Goal: Information Seeking & Learning: Learn about a topic

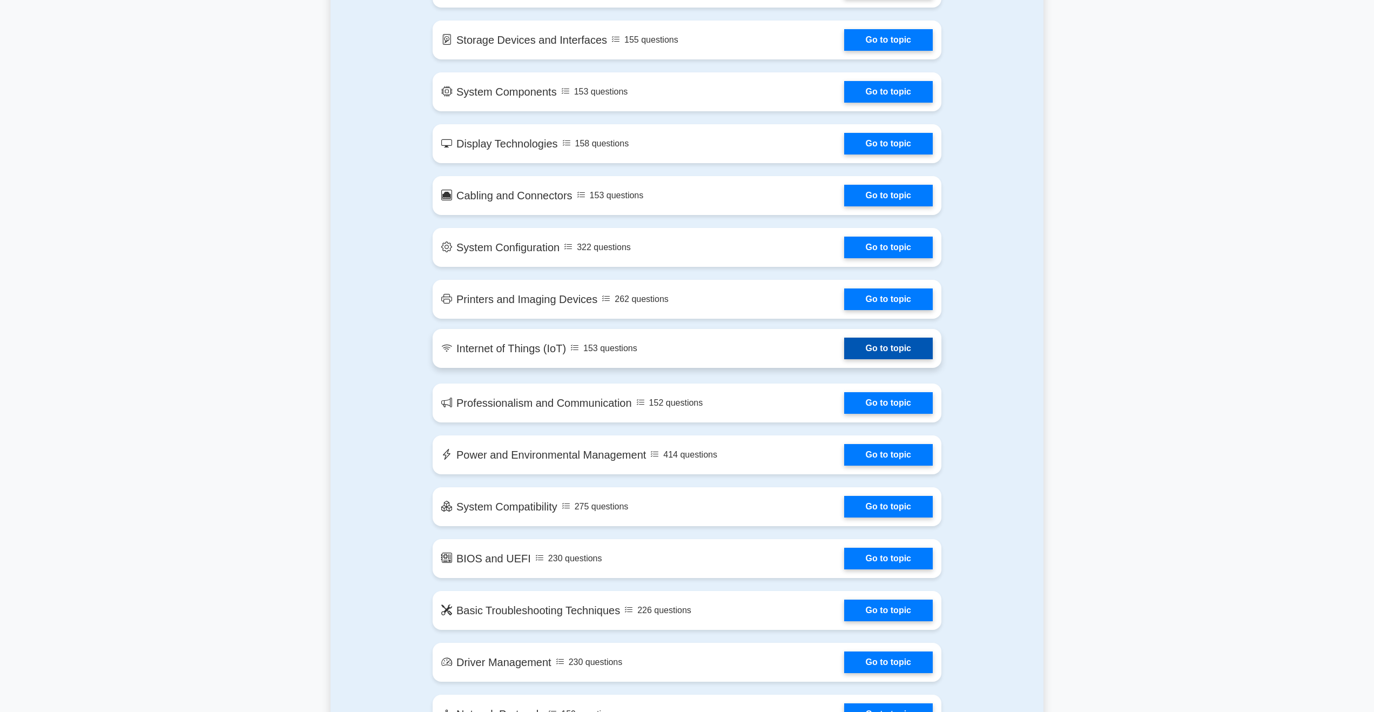
scroll to position [1189, 0]
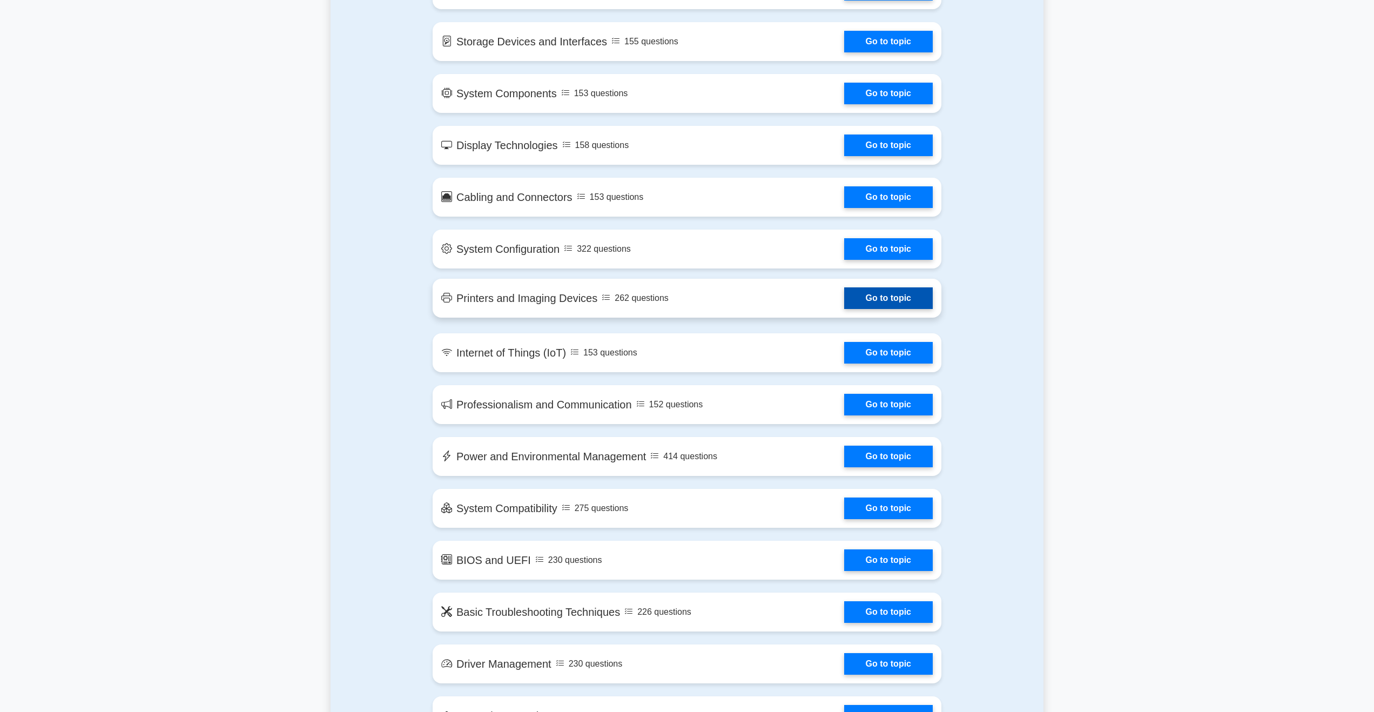
click at [887, 300] on link "Go to topic" at bounding box center [888, 298] width 89 height 22
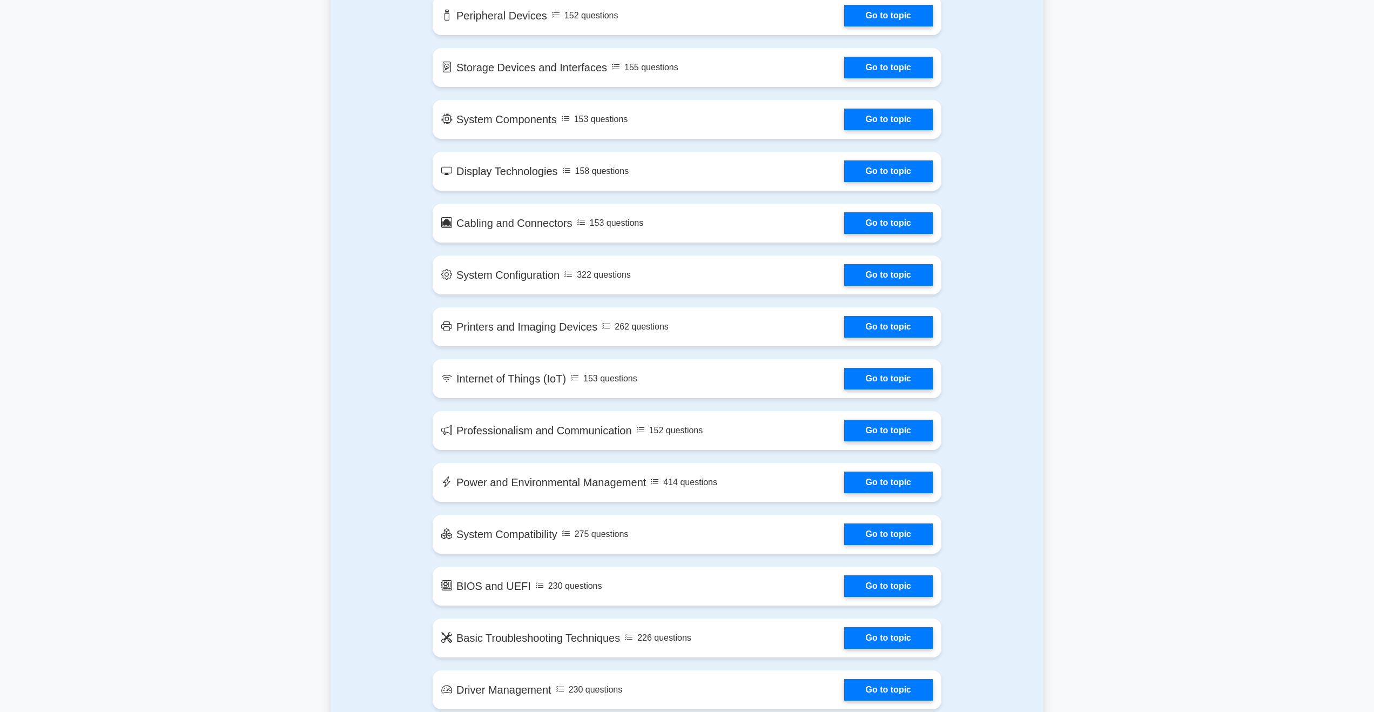
scroll to position [1027, 0]
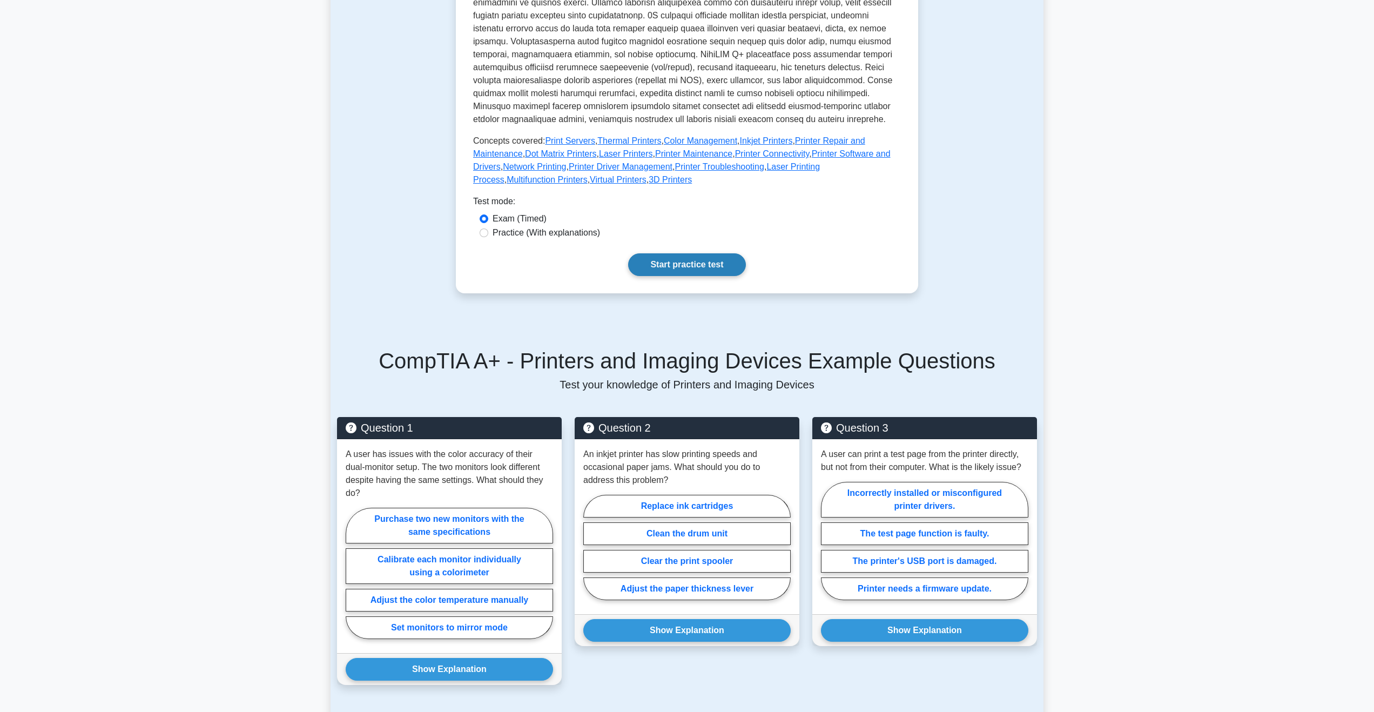
scroll to position [432, 0]
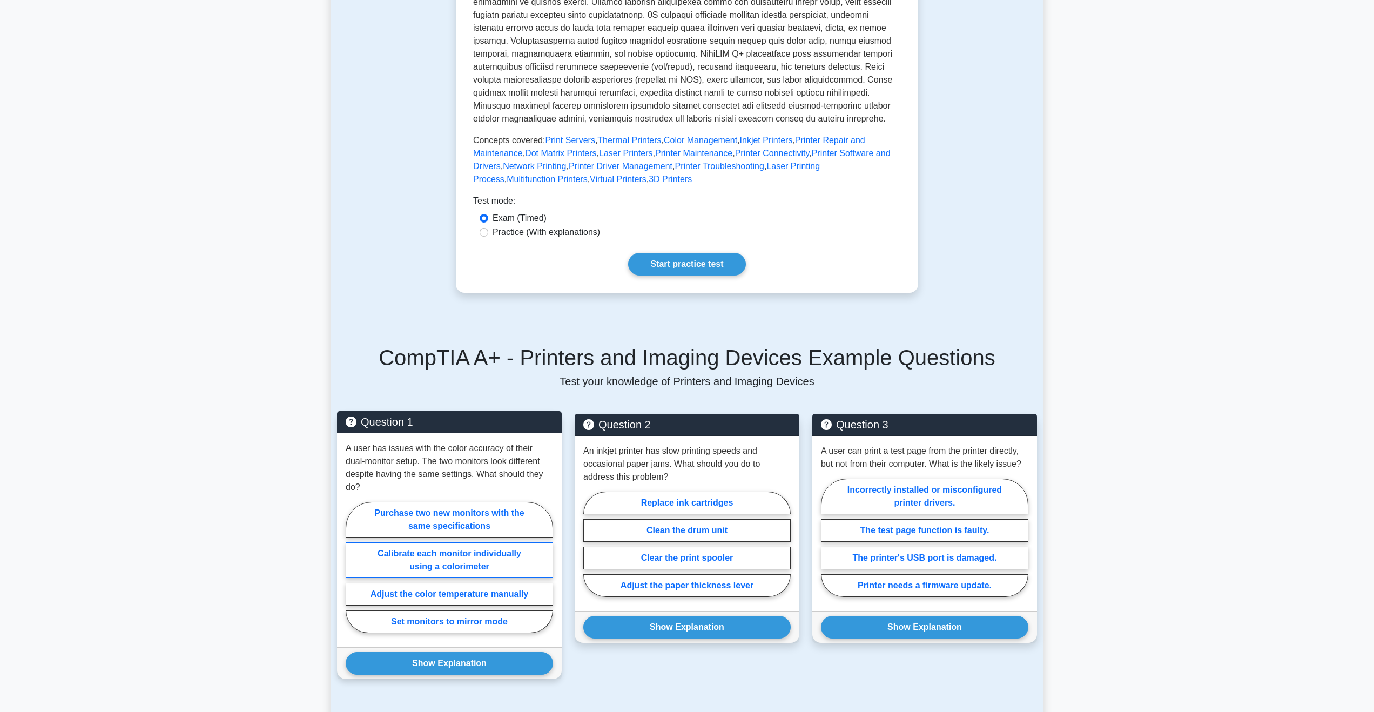
click at [518, 552] on label "Calibrate each monitor individually using a colorimeter" at bounding box center [449, 560] width 207 height 36
click at [353, 567] on input "Calibrate each monitor individually using a colorimeter" at bounding box center [349, 570] width 7 height 7
radio input "true"
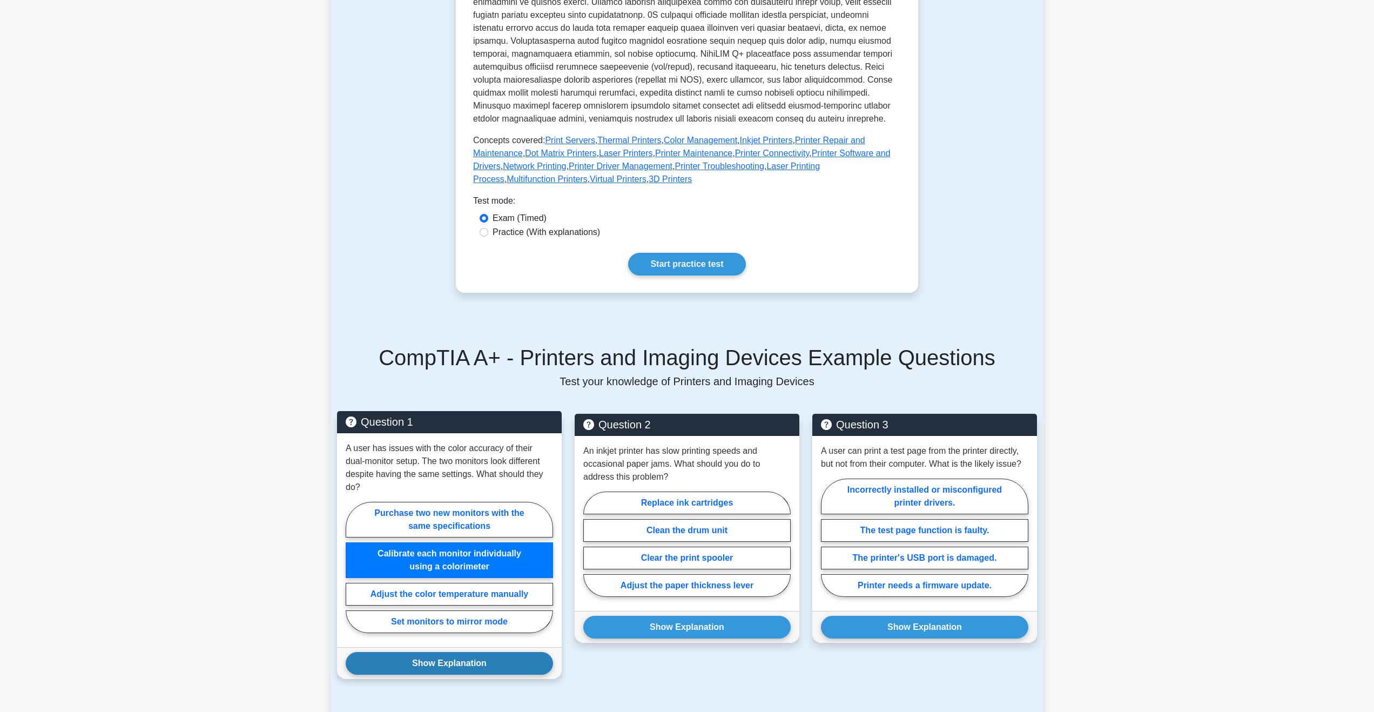
click at [505, 660] on button "Show Explanation" at bounding box center [449, 663] width 207 height 23
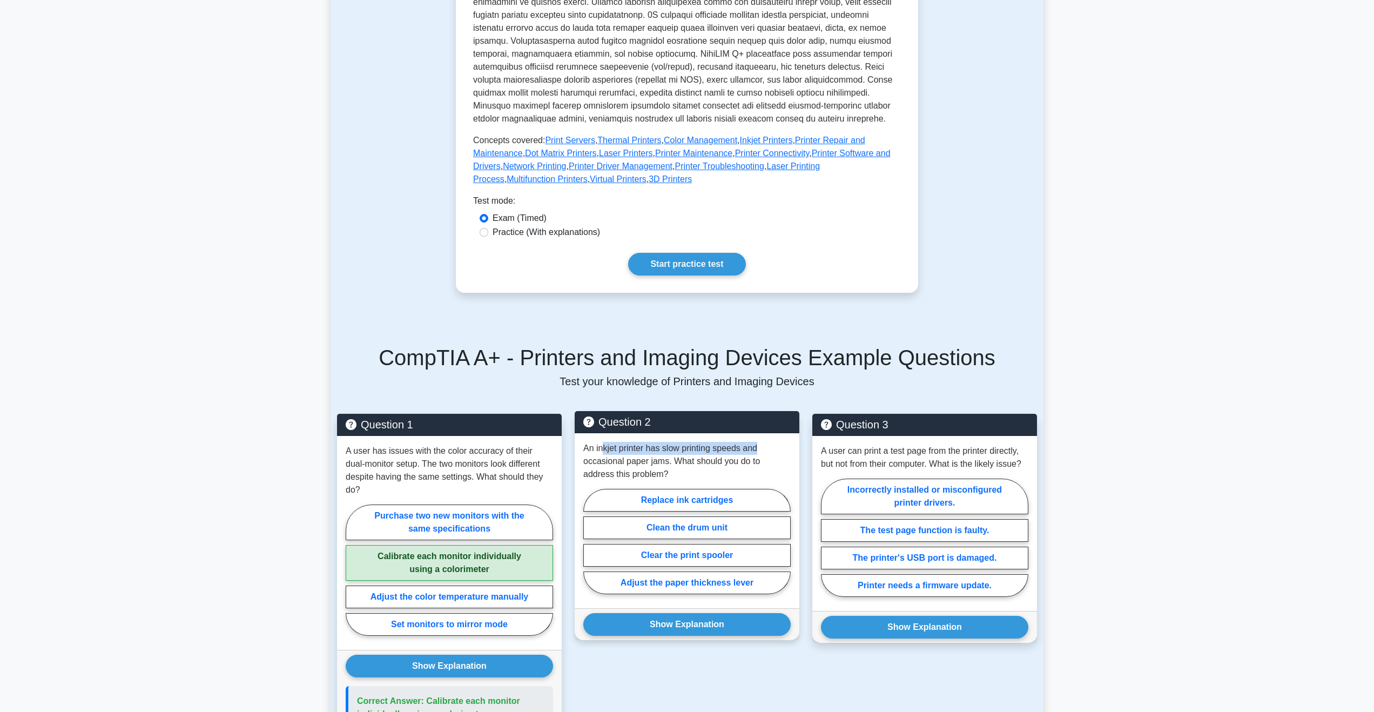
drag, startPoint x: 605, startPoint y: 447, endPoint x: 761, endPoint y: 451, distance: 156.7
click at [761, 451] on p "An inkjet printer has slow printing speeds and occasional paper jams. What shou…" at bounding box center [686, 461] width 207 height 39
click at [762, 458] on p "An inkjet printer has slow printing speeds and occasional paper jams. What shou…" at bounding box center [686, 461] width 207 height 39
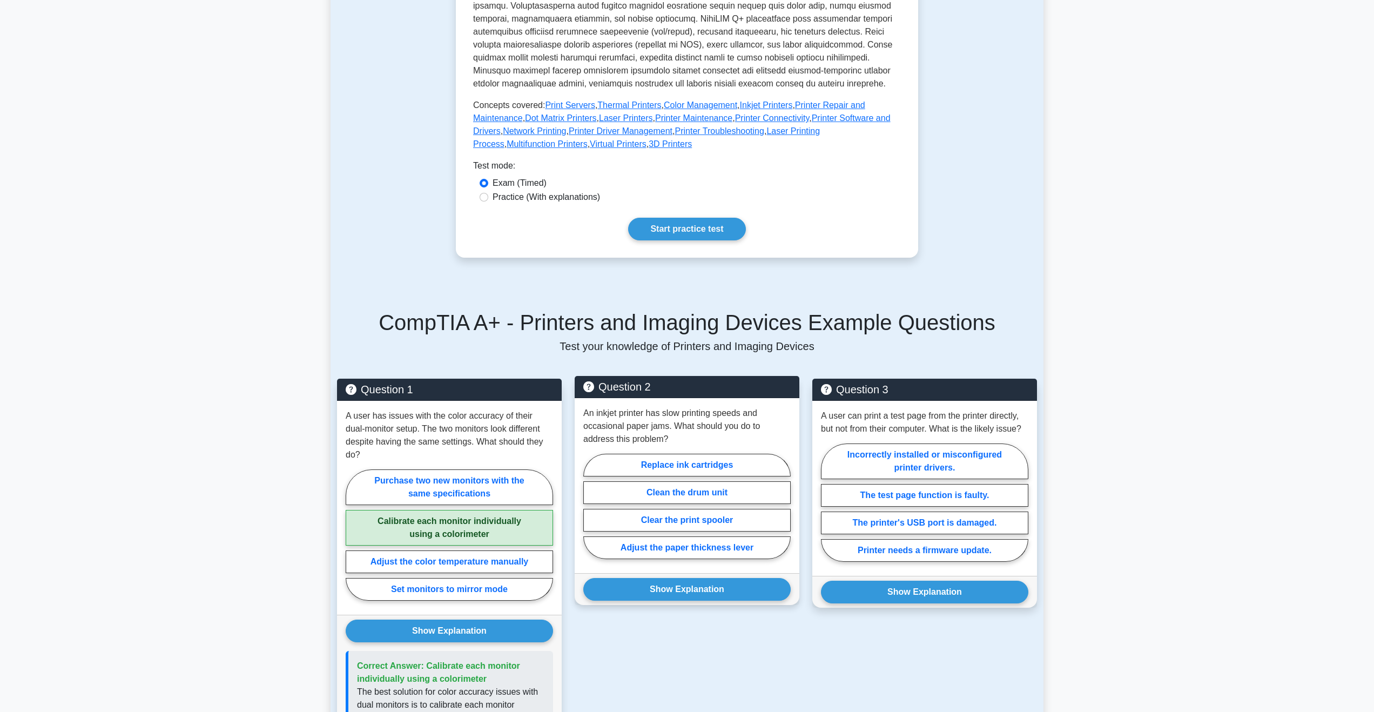
scroll to position [540, 0]
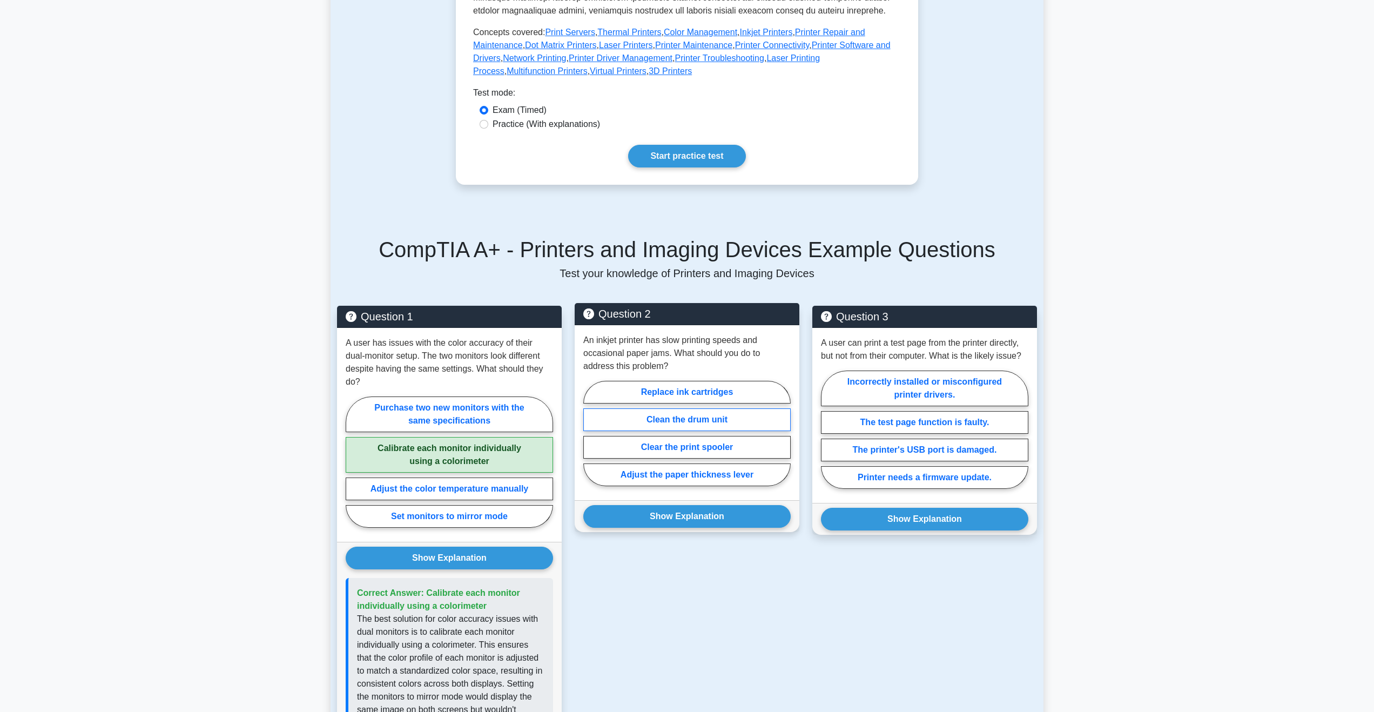
click at [764, 420] on label "Clean the drum unit" at bounding box center [686, 419] width 207 height 23
click at [591, 433] on input "Clean the drum unit" at bounding box center [586, 436] width 7 height 7
radio input "true"
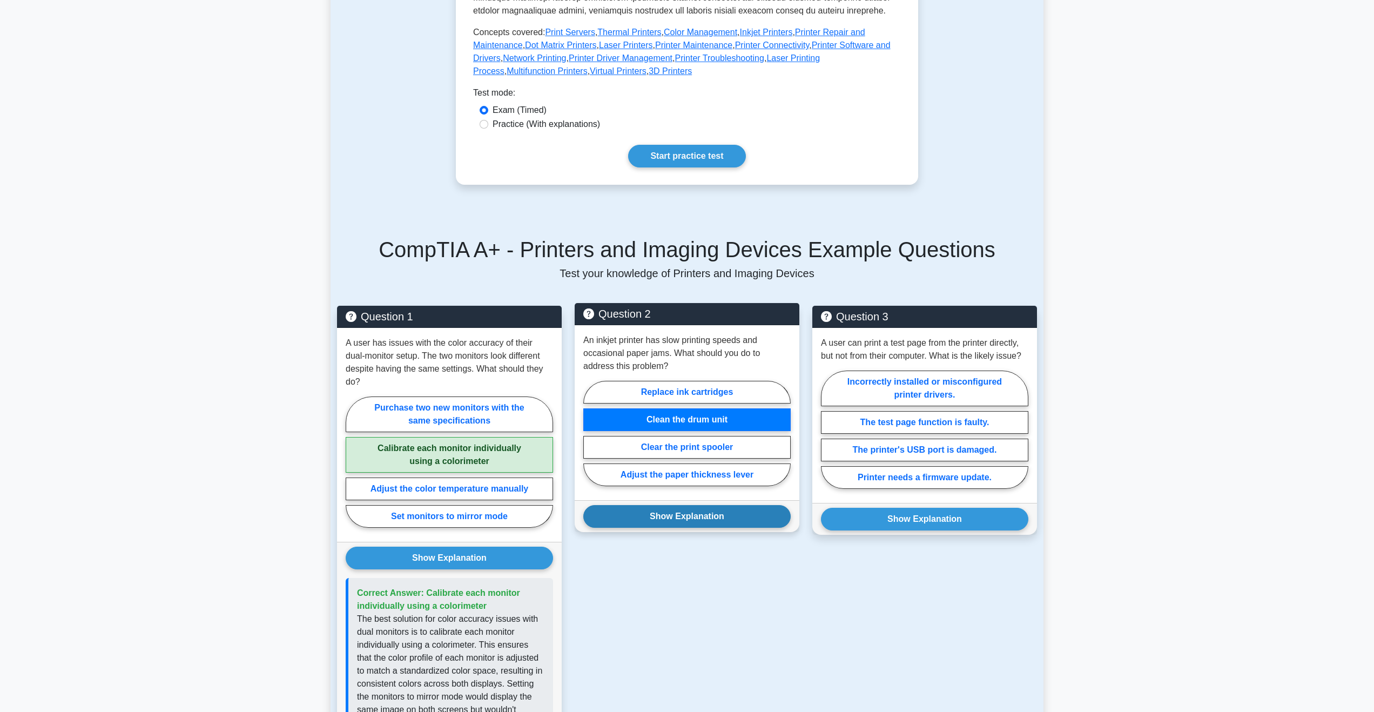
click at [743, 522] on button "Show Explanation" at bounding box center [686, 516] width 207 height 23
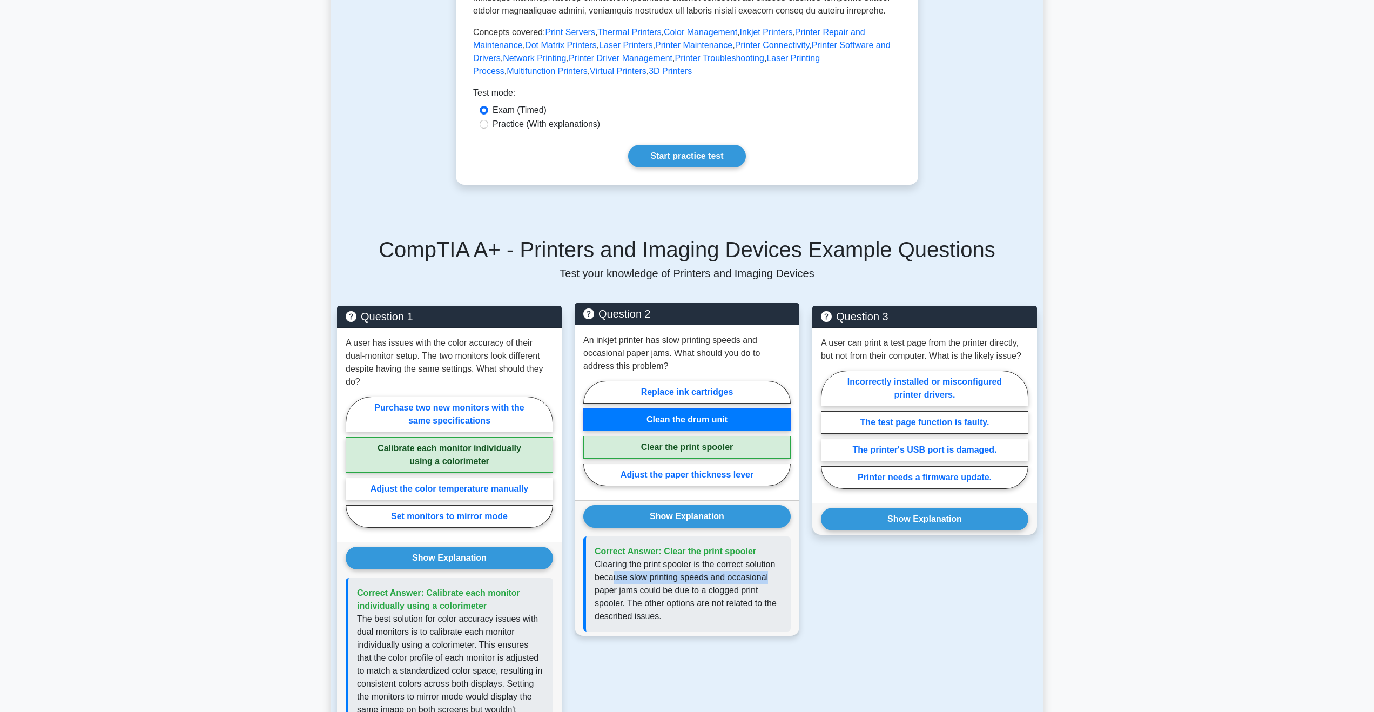
drag, startPoint x: 614, startPoint y: 576, endPoint x: 773, endPoint y: 581, distance: 158.9
click at [773, 581] on p "Clearing the print spooler is the correct solution because slow printing speeds…" at bounding box center [688, 590] width 187 height 65
drag, startPoint x: 628, startPoint y: 601, endPoint x: 692, endPoint y: 586, distance: 65.5
click at [716, 587] on p "Clearing the print spooler is the correct solution because slow printing speeds…" at bounding box center [688, 590] width 187 height 65
click at [692, 586] on p "Clearing the print spooler is the correct solution because slow printing speeds…" at bounding box center [688, 590] width 187 height 65
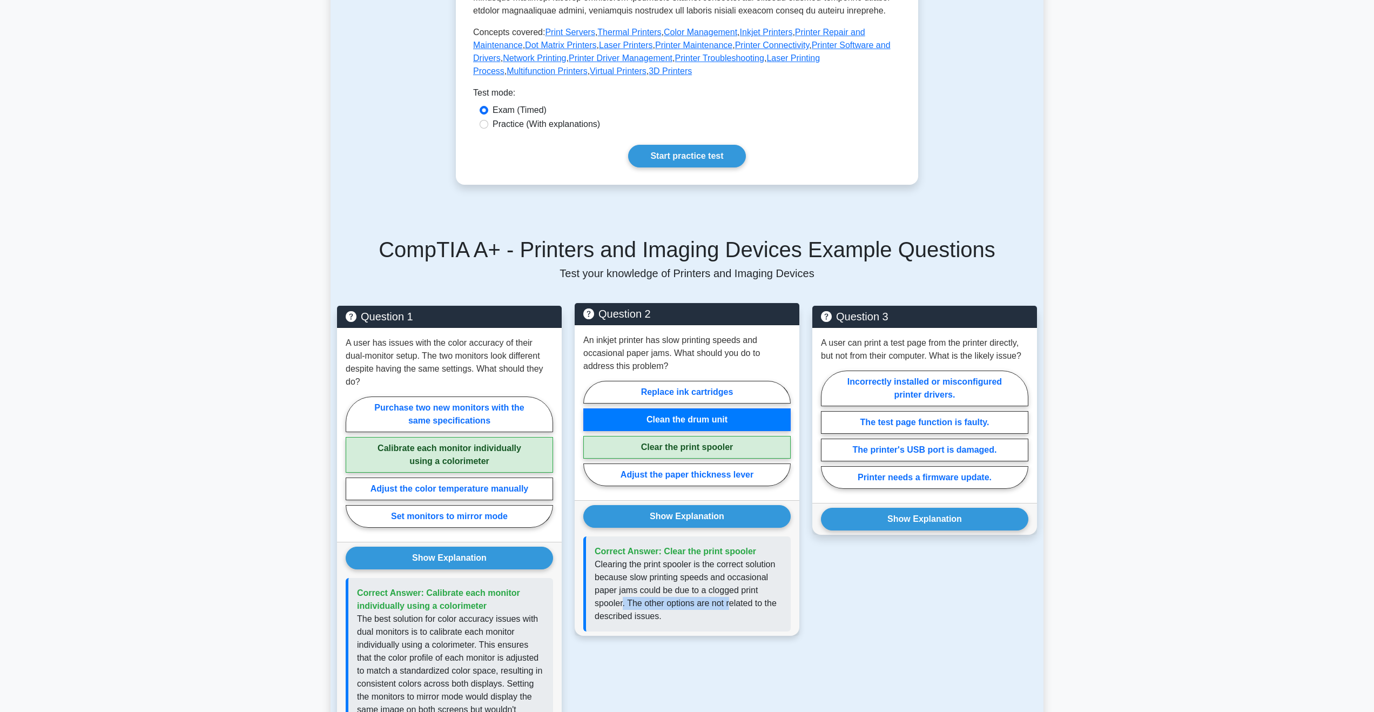
drag, startPoint x: 647, startPoint y: 605, endPoint x: 744, endPoint y: 605, distance: 96.7
click at [734, 606] on p "Clearing the print spooler is the correct solution because slow printing speeds…" at bounding box center [688, 590] width 187 height 65
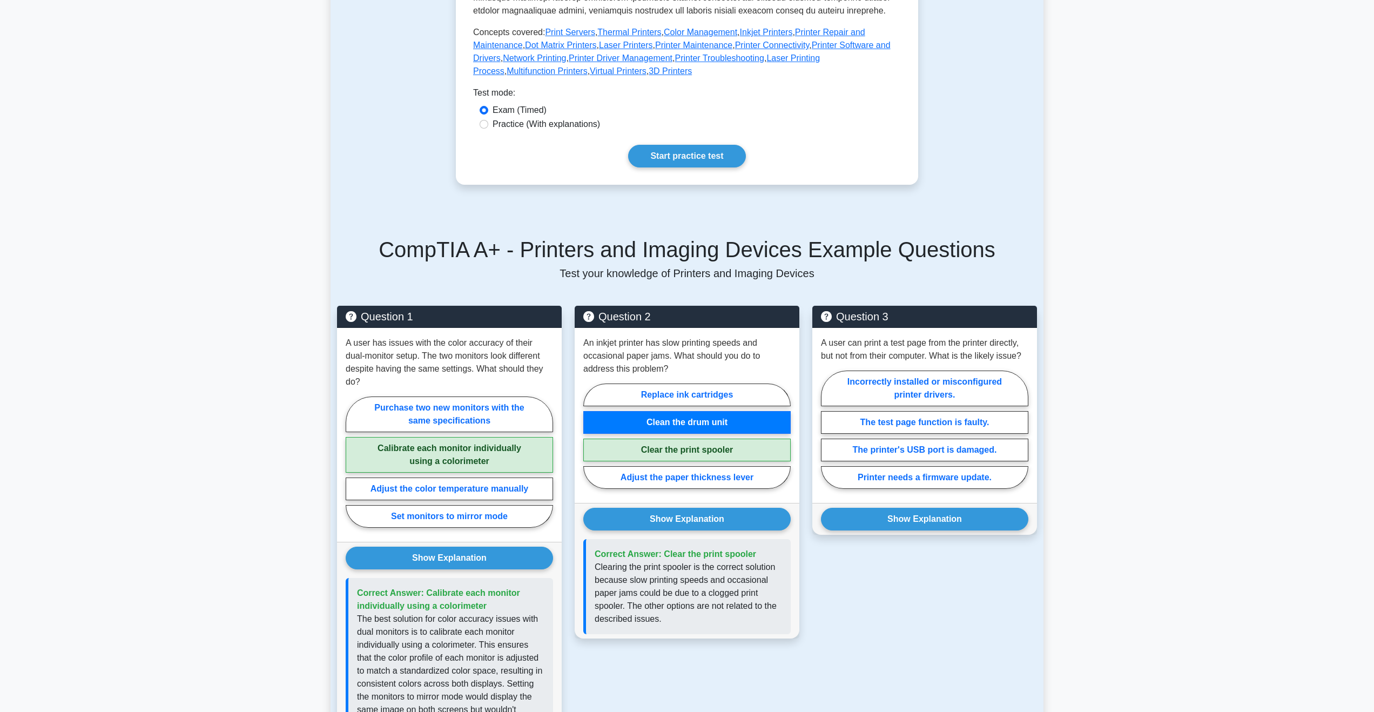
click at [870, 616] on div "Question 3 A user can print a test page from the printer directly, but not from…" at bounding box center [925, 576] width 238 height 540
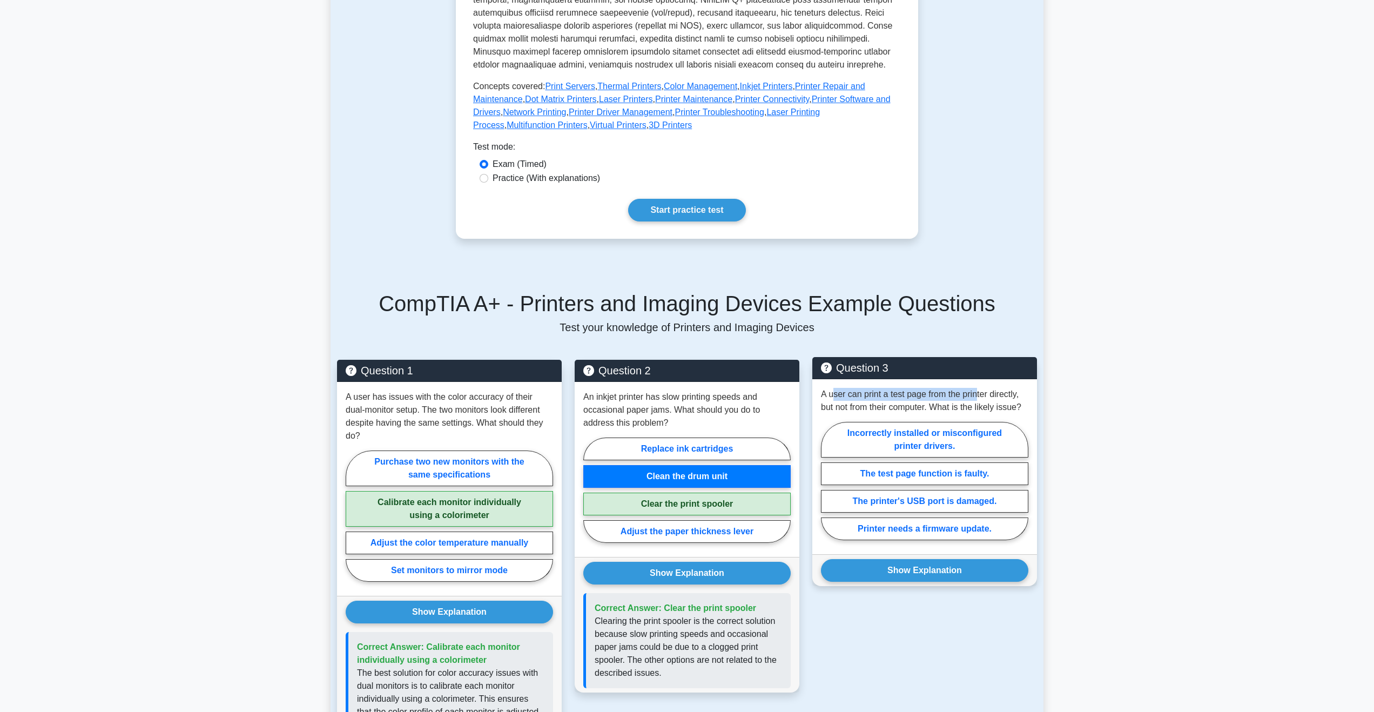
drag, startPoint x: 860, startPoint y: 396, endPoint x: 980, endPoint y: 401, distance: 119.5
click at [980, 401] on p "A user can print a test page from the printer directly, but not from their comp…" at bounding box center [924, 401] width 207 height 26
drag, startPoint x: 1022, startPoint y: 408, endPoint x: 1028, endPoint y: 407, distance: 5.4
click at [1028, 407] on p "A user can print a test page from the printer directly, but not from their comp…" at bounding box center [924, 401] width 207 height 26
click at [823, 409] on p "A user can print a test page from the printer directly, but not from their comp…" at bounding box center [924, 401] width 207 height 26
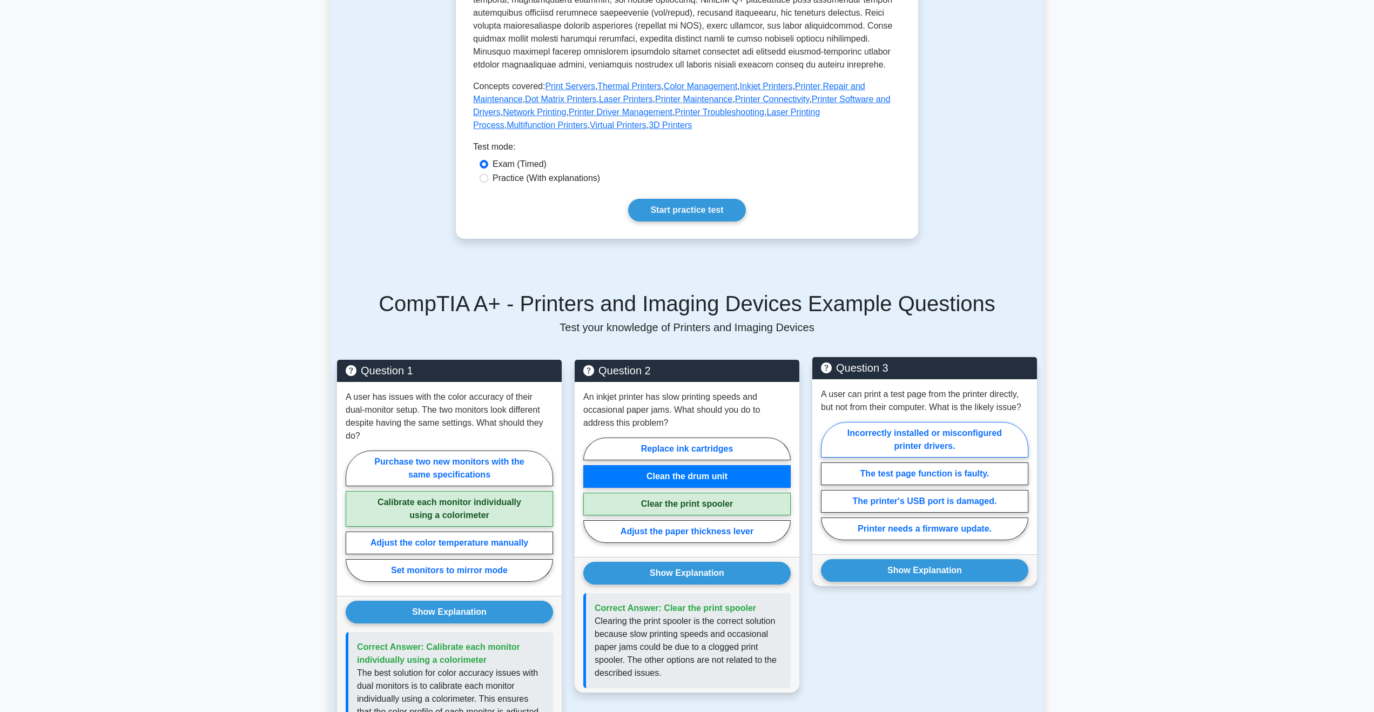
click at [934, 445] on label "Incorrectly installed or misconfigured printer drivers." at bounding box center [924, 440] width 207 height 36
click at [828, 481] on input "Incorrectly installed or misconfigured printer drivers." at bounding box center [824, 484] width 7 height 7
radio input "true"
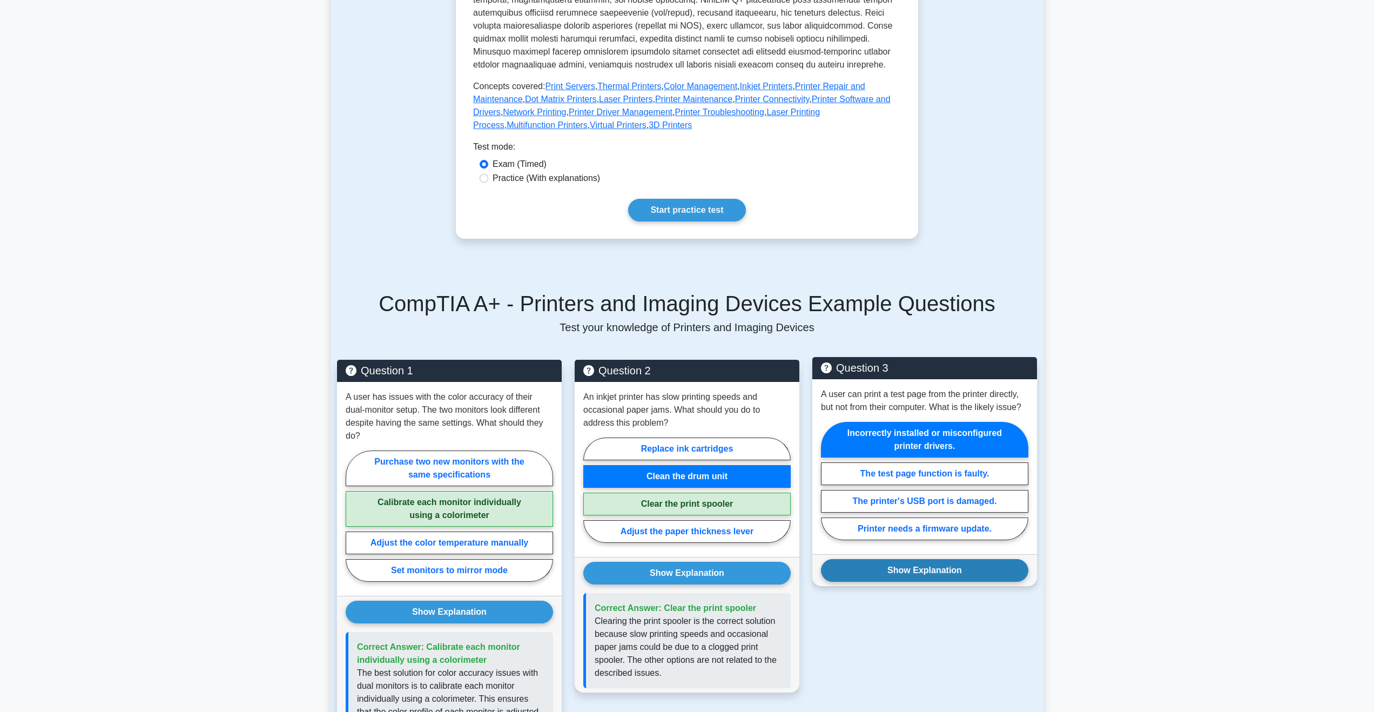
click at [950, 561] on button "Show Explanation" at bounding box center [924, 570] width 207 height 23
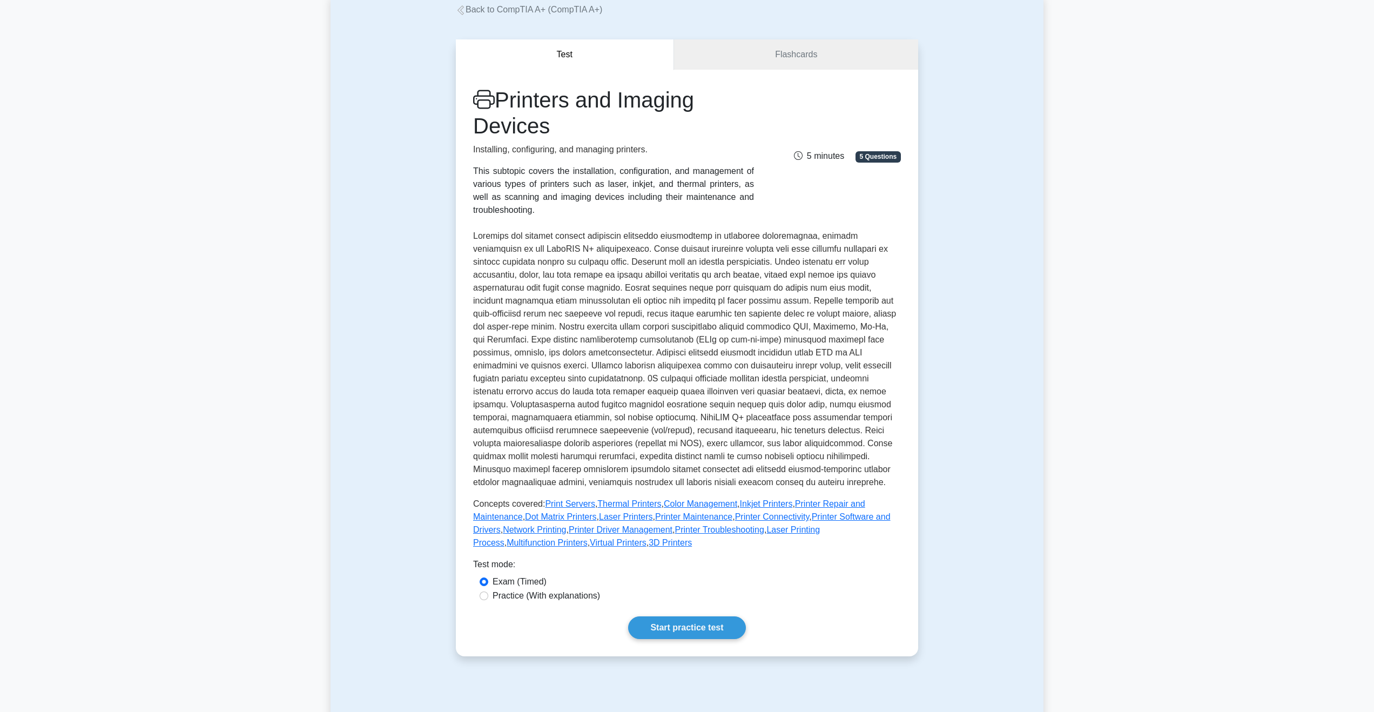
scroll to position [108, 0]
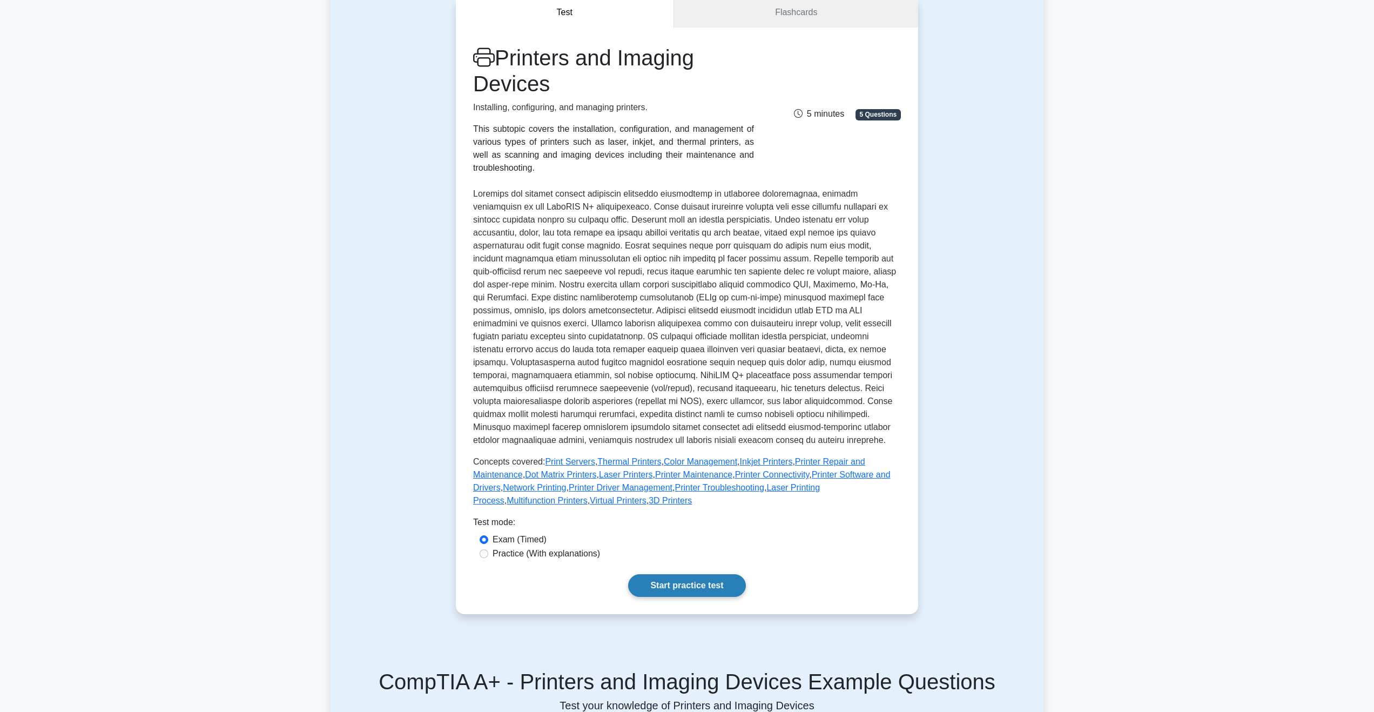
click at [720, 591] on link "Start practice test" at bounding box center [686, 585] width 117 height 23
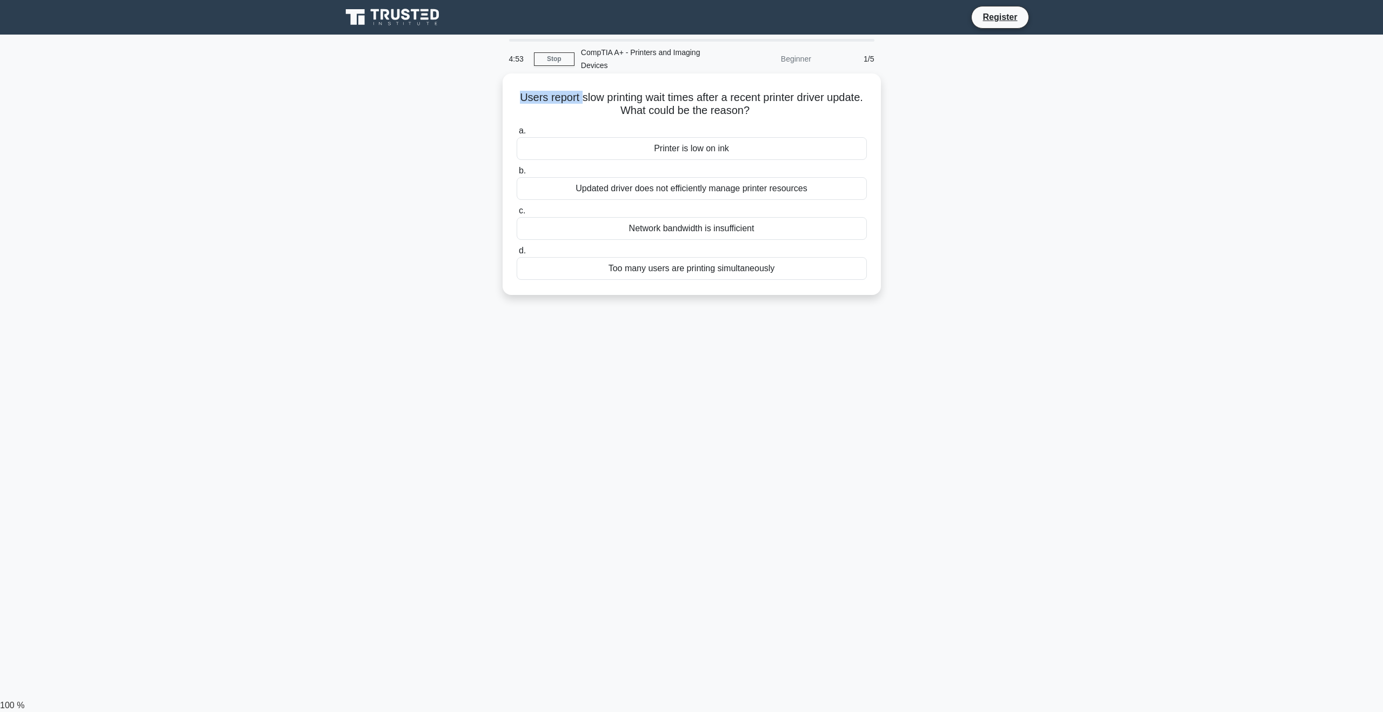
drag, startPoint x: 559, startPoint y: 100, endPoint x: 596, endPoint y: 101, distance: 37.3
click at [596, 101] on h5 "Users report slow printing wait times after a recent printer driver update. Wha…" at bounding box center [691, 104] width 352 height 27
click at [685, 111] on h5 "Users report slow printing wait times after a recent printer driver update. Wha…" at bounding box center [691, 104] width 352 height 27
drag, startPoint x: 563, startPoint y: 97, endPoint x: 825, endPoint y: 113, distance: 262.6
click at [794, 103] on h5 "Users report slow printing wait times after a recent printer driver update. Wha…" at bounding box center [691, 104] width 352 height 27
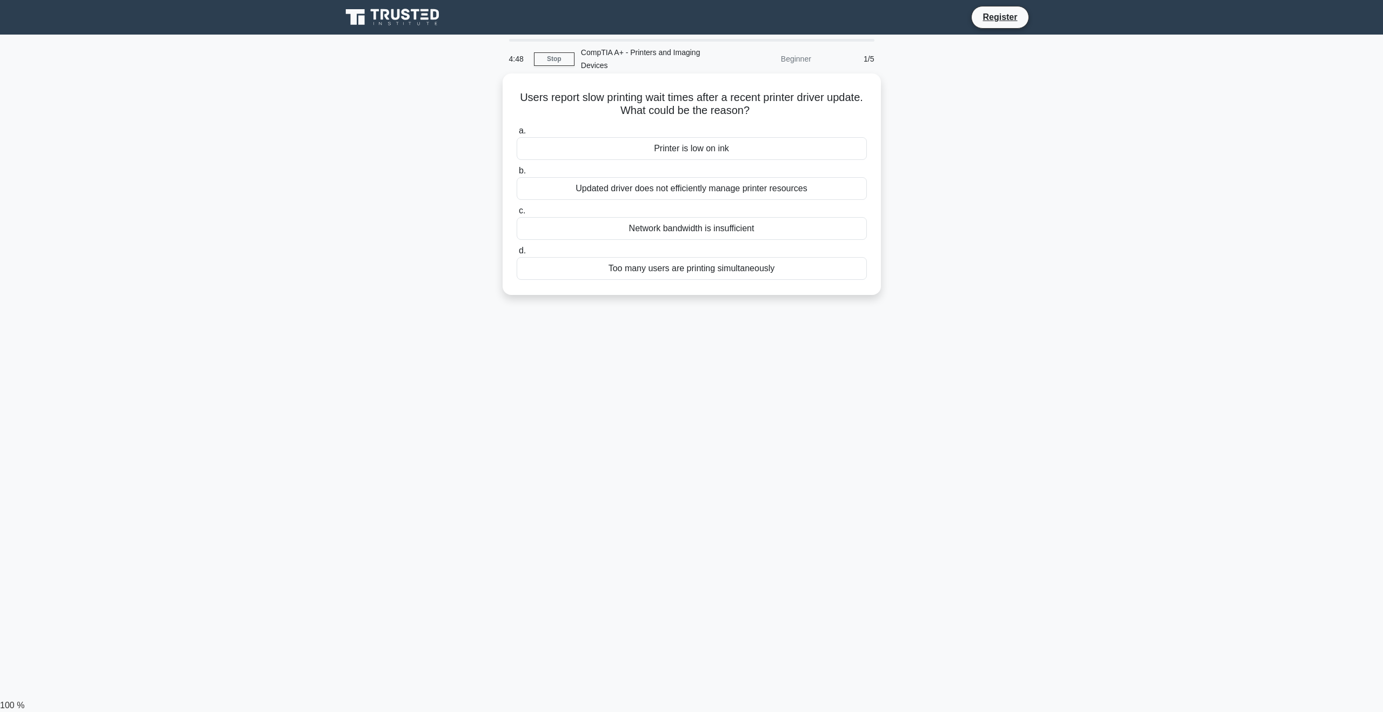
click at [826, 114] on h5 "Users report slow printing wait times after a recent printer driver update. Wha…" at bounding box center [691, 104] width 352 height 27
click at [701, 146] on div "Printer is low on ink" at bounding box center [691, 148] width 350 height 23
click at [516, 135] on input "a. Printer is low on ink" at bounding box center [516, 131] width 0 height 7
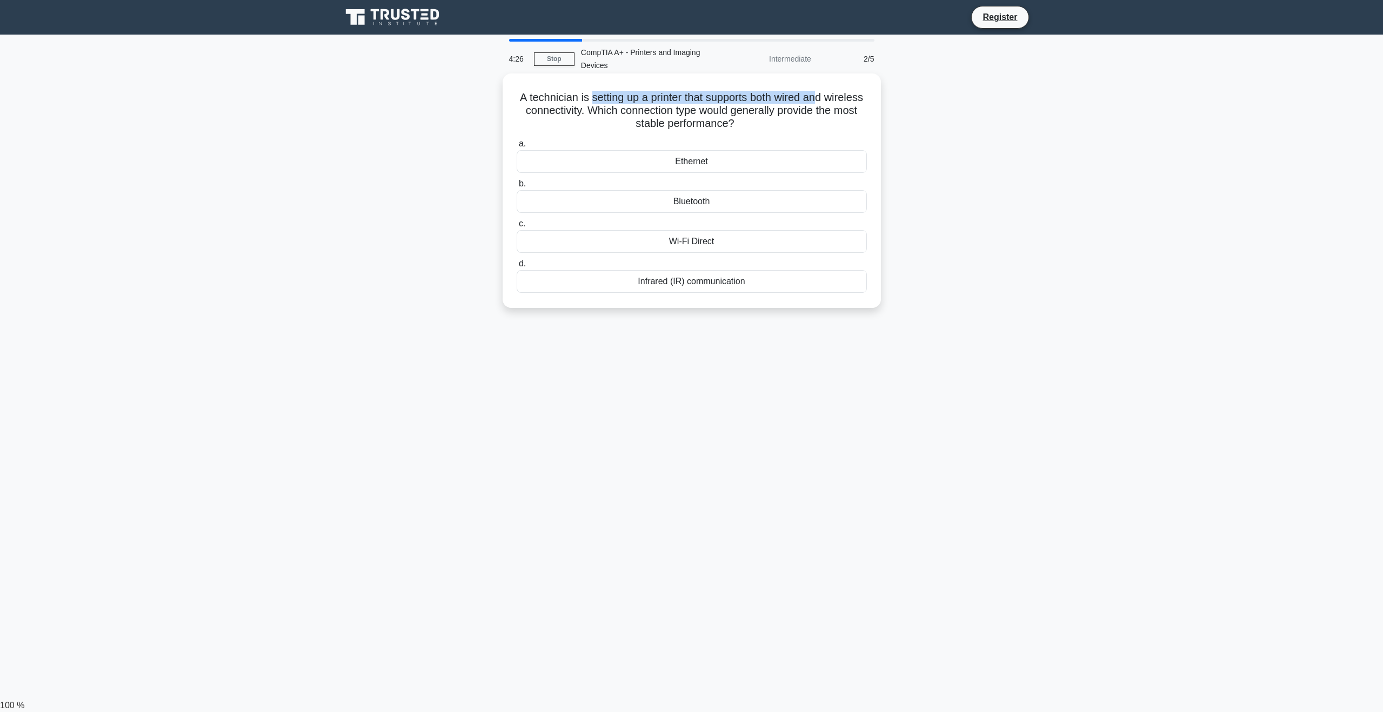
drag, startPoint x: 668, startPoint y: 100, endPoint x: 842, endPoint y: 99, distance: 174.5
click at [842, 99] on h5 "A technician is setting up a printer that supports both wired and wireless conn…" at bounding box center [691, 111] width 352 height 40
drag, startPoint x: 654, startPoint y: 109, endPoint x: 809, endPoint y: 121, distance: 156.1
click at [809, 121] on h5 "A technician is setting up a printer that supports both wired and wireless conn…" at bounding box center [691, 111] width 352 height 40
click at [795, 130] on h5 "A technician is setting up a printer that supports both wired and wireless conn…" at bounding box center [691, 111] width 352 height 40
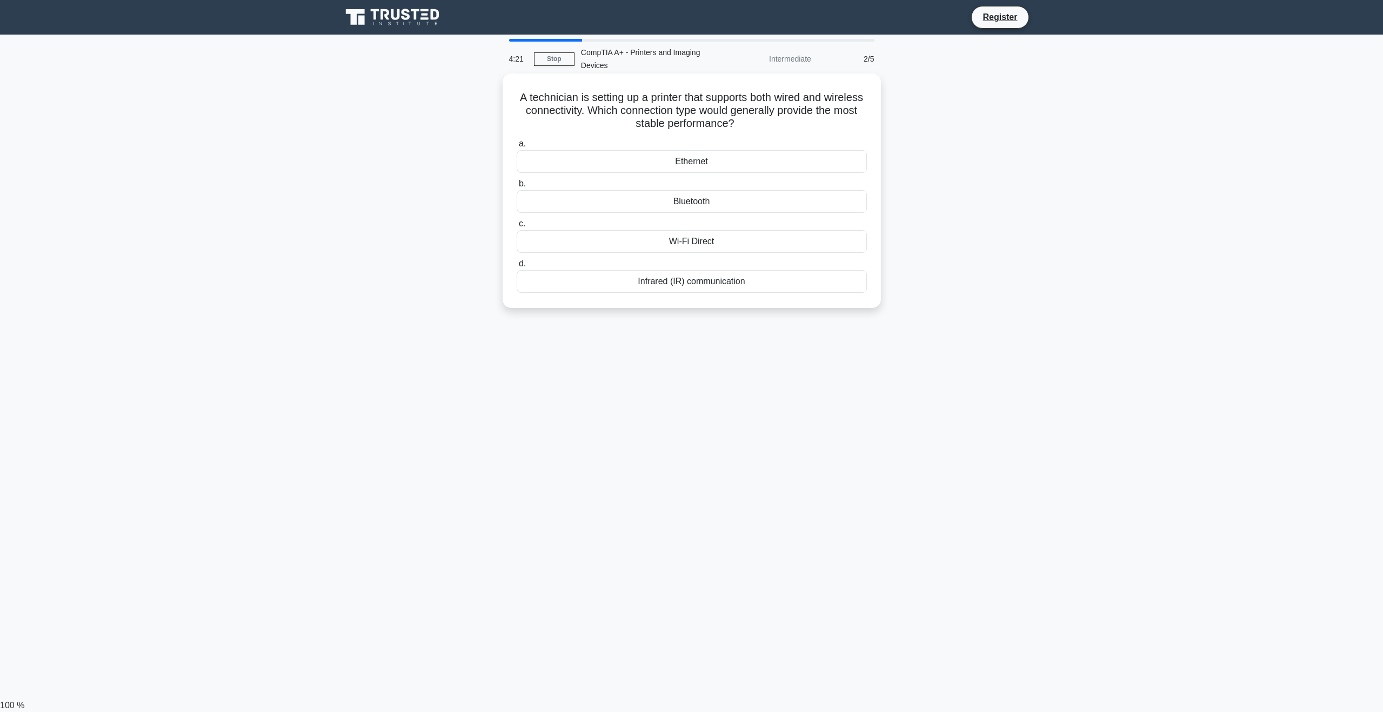
click at [754, 158] on div "Ethernet" at bounding box center [691, 161] width 350 height 23
click at [516, 147] on input "a. Ethernet" at bounding box center [516, 143] width 0 height 7
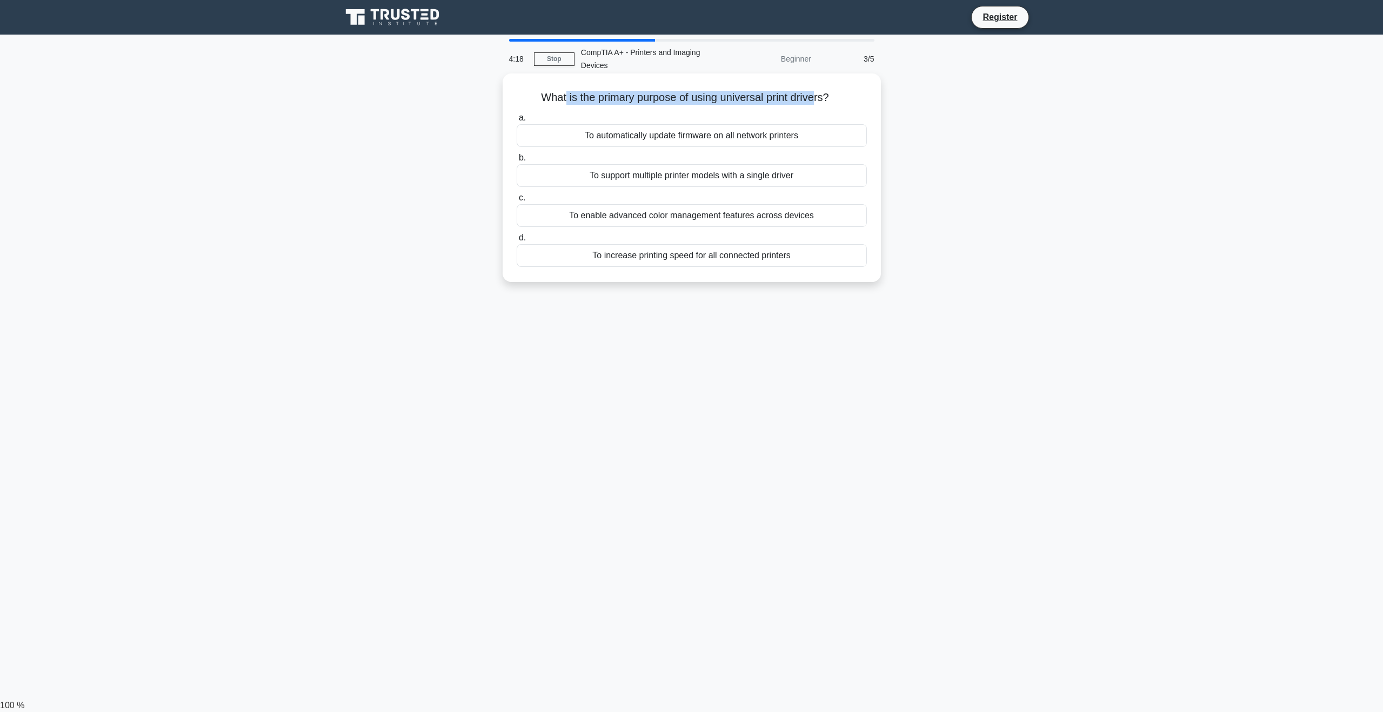
drag, startPoint x: 583, startPoint y: 94, endPoint x: 817, endPoint y: 90, distance: 234.0
click at [817, 91] on h5 "What is the primary purpose of using universal print drivers? .spinner_0XTQ{tra…" at bounding box center [691, 98] width 352 height 14
click at [842, 98] on icon ".spinner_0XTQ{transform-origin:center;animation:spinner_y6GP .75s linear infini…" at bounding box center [835, 98] width 13 height 13
click at [811, 441] on div "4:07 Stop CompTIA A+ - Printers and Imaging Devices Beginner 3/5 What is the pr…" at bounding box center [691, 309] width 713 height 540
click at [689, 183] on div "To support multiple printer models with a single driver" at bounding box center [691, 175] width 350 height 23
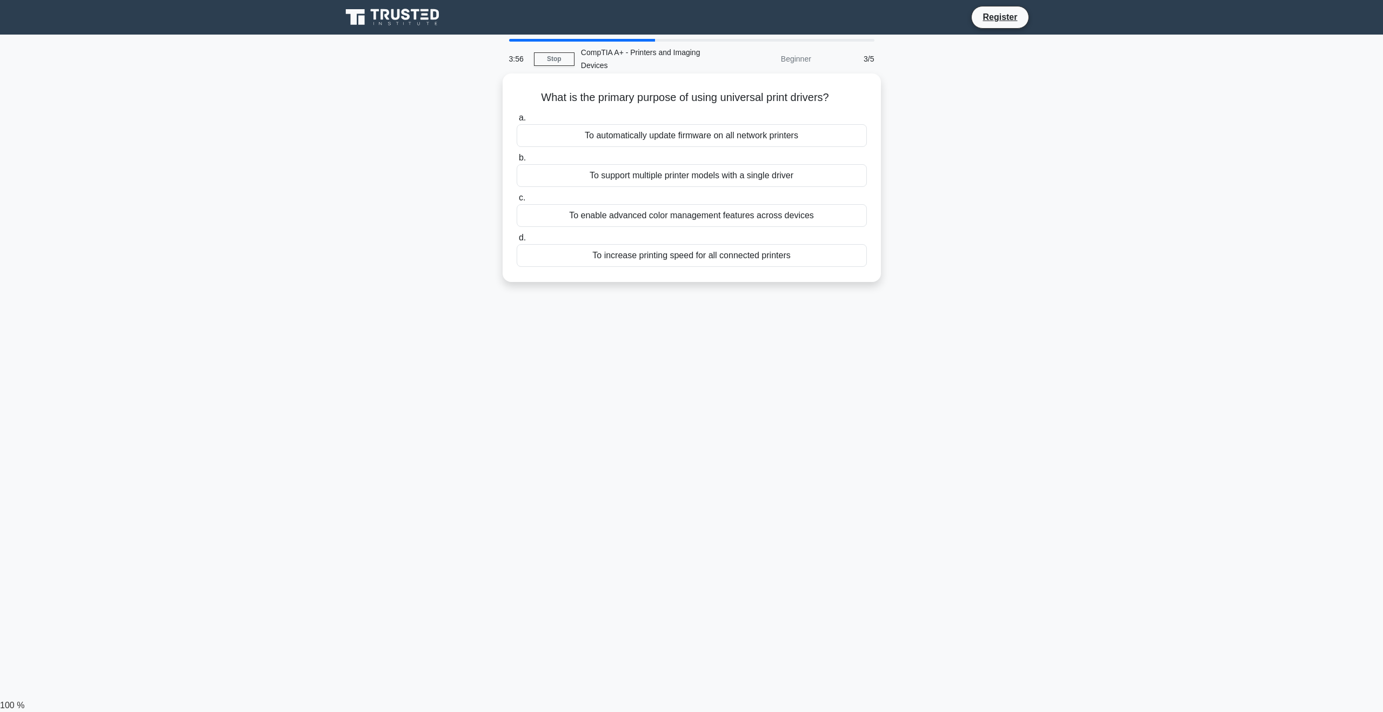
click at [516, 162] on input "b. To support multiple printer models with a single driver" at bounding box center [516, 158] width 0 height 7
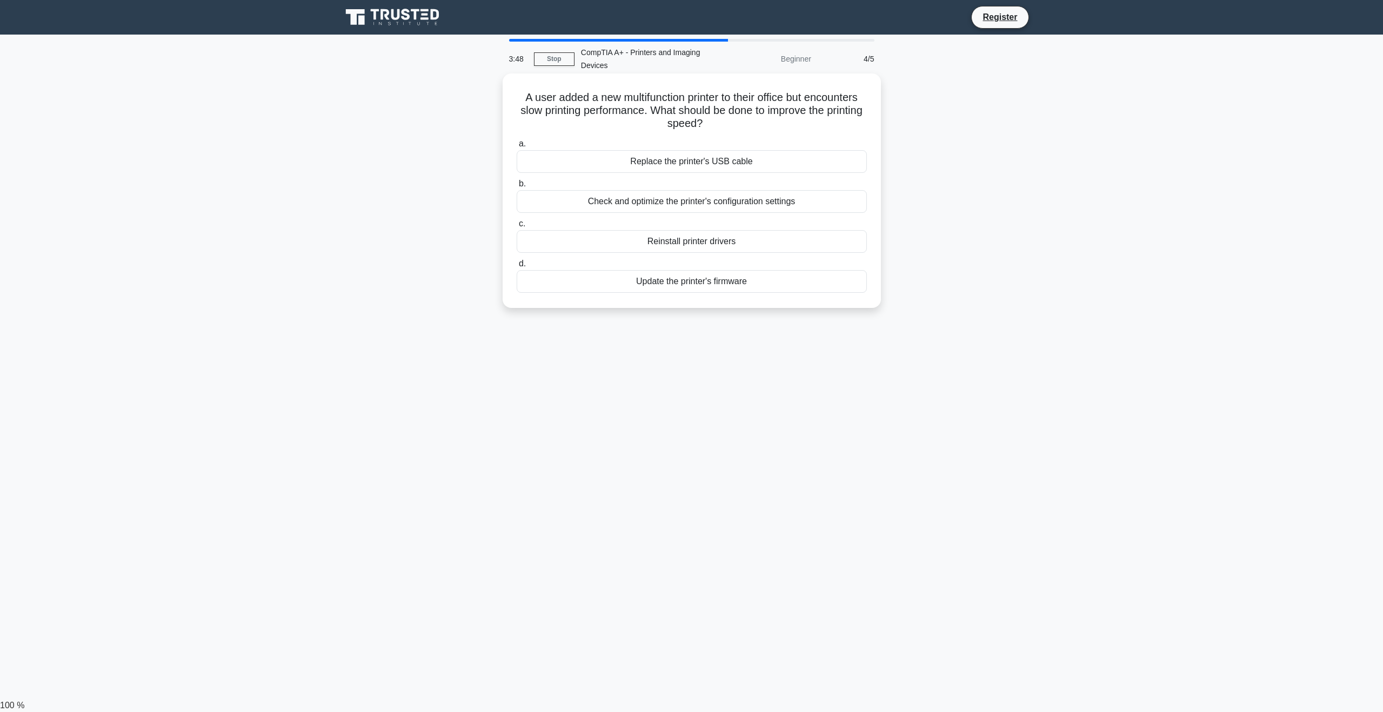
drag, startPoint x: 516, startPoint y: 91, endPoint x: 800, endPoint y: 120, distance: 285.1
click at [801, 119] on h5 "A user added a new multifunction printer to their office but encounters slow pr…" at bounding box center [691, 111] width 352 height 40
click at [783, 127] on h5 "A user added a new multifunction printer to their office but encounters slow pr…" at bounding box center [691, 111] width 352 height 40
click at [719, 286] on div "Update the printer's firmware" at bounding box center [691, 281] width 350 height 23
click at [516, 267] on input "d. Update the printer's firmware" at bounding box center [516, 263] width 0 height 7
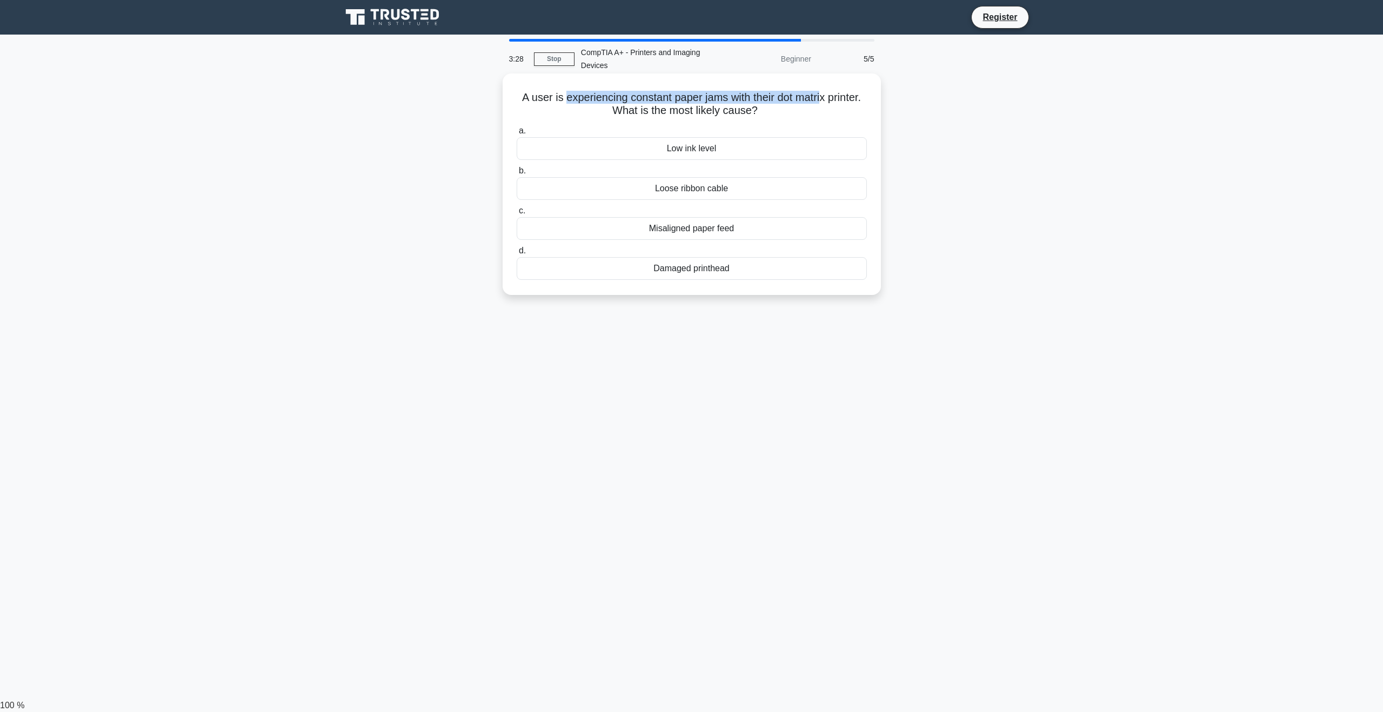
drag, startPoint x: 562, startPoint y: 101, endPoint x: 824, endPoint y: 100, distance: 262.0
click at [824, 100] on h5 "A user is experiencing constant paper jams with their dot matrix printer. What …" at bounding box center [691, 104] width 352 height 27
click at [821, 117] on h5 "A user is experiencing constant paper jams with their dot matrix printer. What …" at bounding box center [691, 104] width 352 height 27
click at [736, 230] on div "Misaligned paper feed" at bounding box center [691, 228] width 350 height 23
click at [516, 214] on input "c. Misaligned paper feed" at bounding box center [516, 210] width 0 height 7
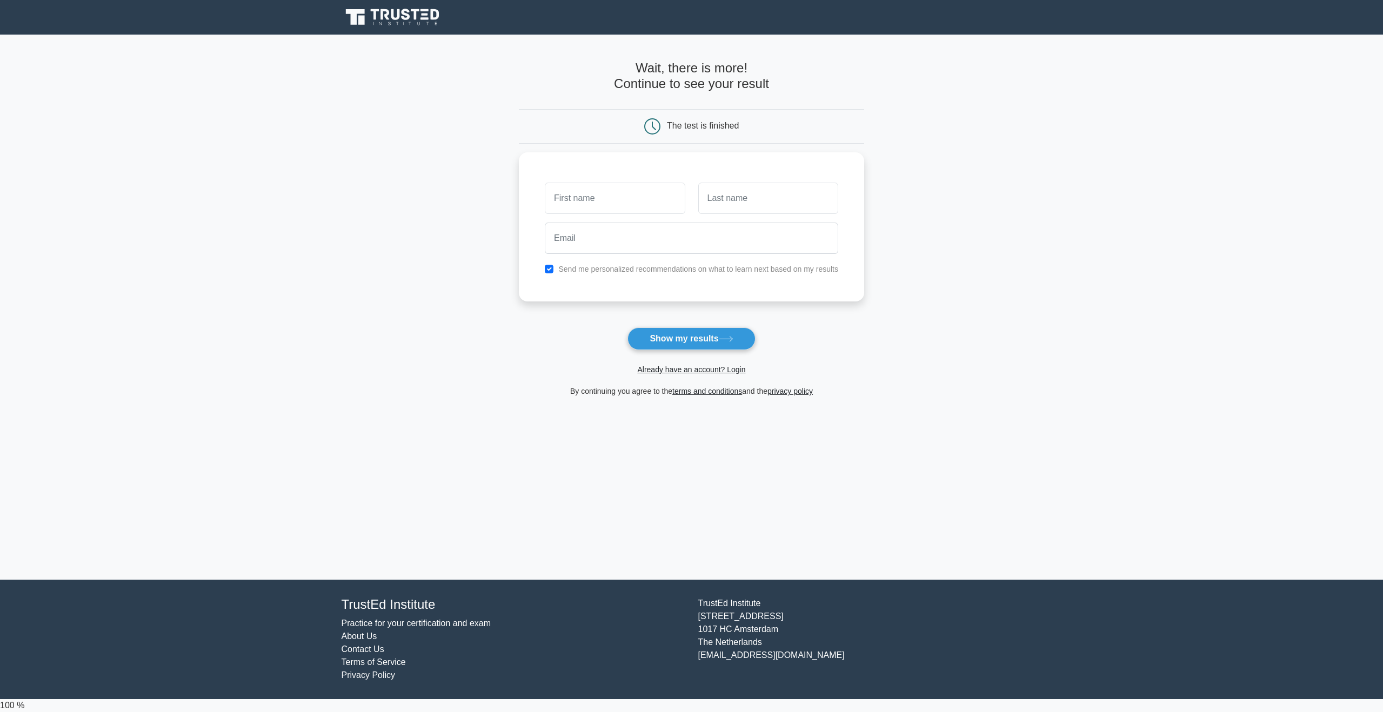
drag, startPoint x: 984, startPoint y: 474, endPoint x: 982, endPoint y: 465, distance: 9.4
click at [985, 469] on main "Wait, there is more! Continue to see your result The test is finished and the" at bounding box center [691, 307] width 1383 height 545
click at [694, 350] on form "Wait, there is more! Continue to see your result The test is finished and the" at bounding box center [691, 229] width 345 height 337
drag, startPoint x: 889, startPoint y: 371, endPoint x: 748, endPoint y: 336, distance: 145.4
click at [888, 371] on main "Wait, there is more! Continue to see your result The test is finished and the" at bounding box center [691, 307] width 1383 height 545
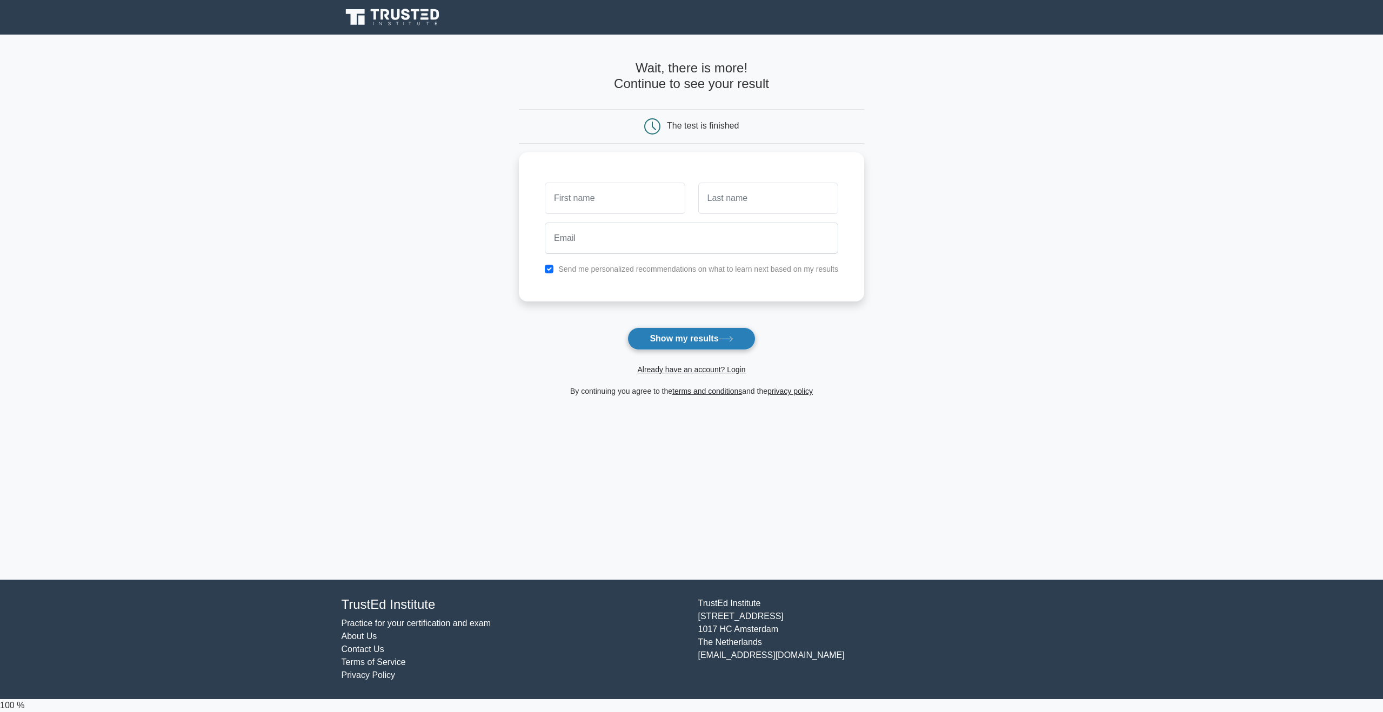
click at [717, 338] on button "Show my results" at bounding box center [691, 338] width 128 height 23
click at [630, 195] on input "text" at bounding box center [615, 195] width 140 height 31
type input "Sanjay"
click at [747, 196] on input "text" at bounding box center [768, 195] width 140 height 31
click at [678, 240] on input "email" at bounding box center [691, 235] width 293 height 31
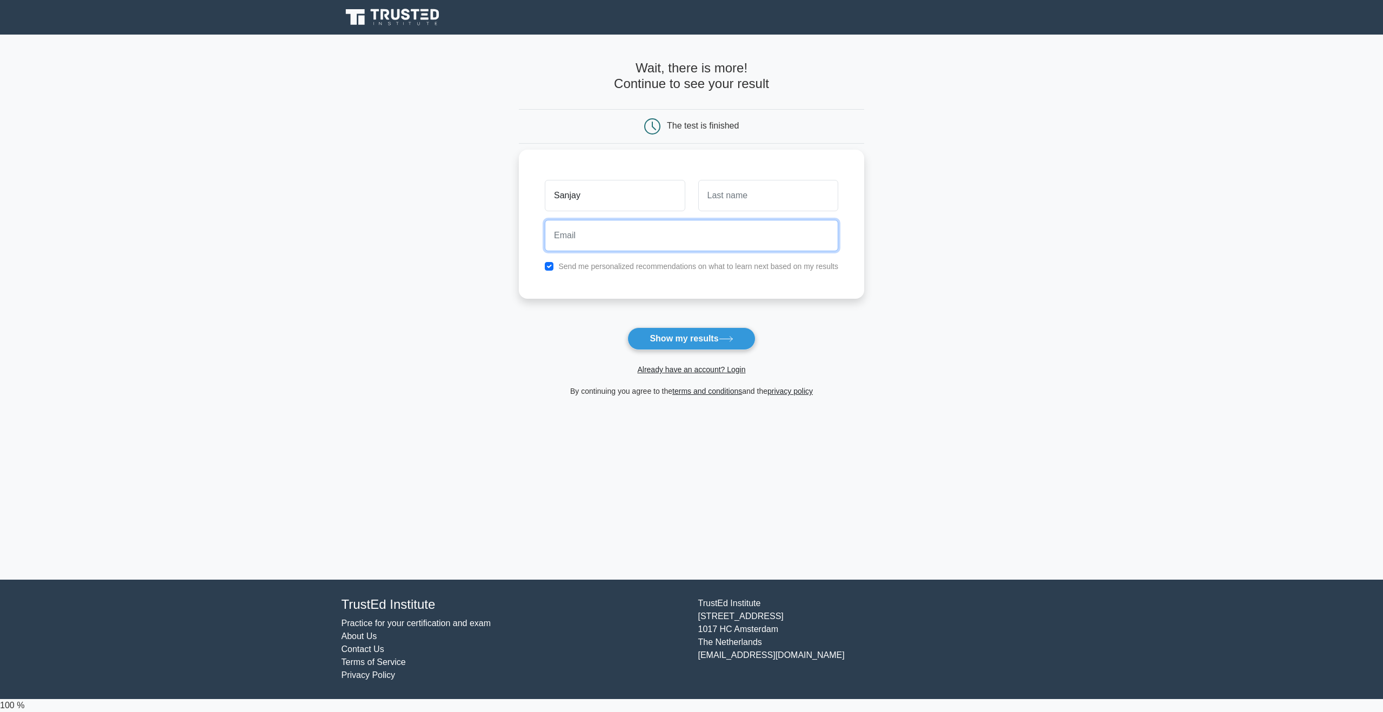
type input "aracania63@gmail.com"
click at [777, 193] on input "text" at bounding box center [768, 195] width 140 height 31
type input "Singh"
drag, startPoint x: 558, startPoint y: 269, endPoint x: 551, endPoint y: 265, distance: 7.2
click at [557, 269] on div "Send me personalized recommendations on what to learn next based on my results" at bounding box center [691, 266] width 306 height 13
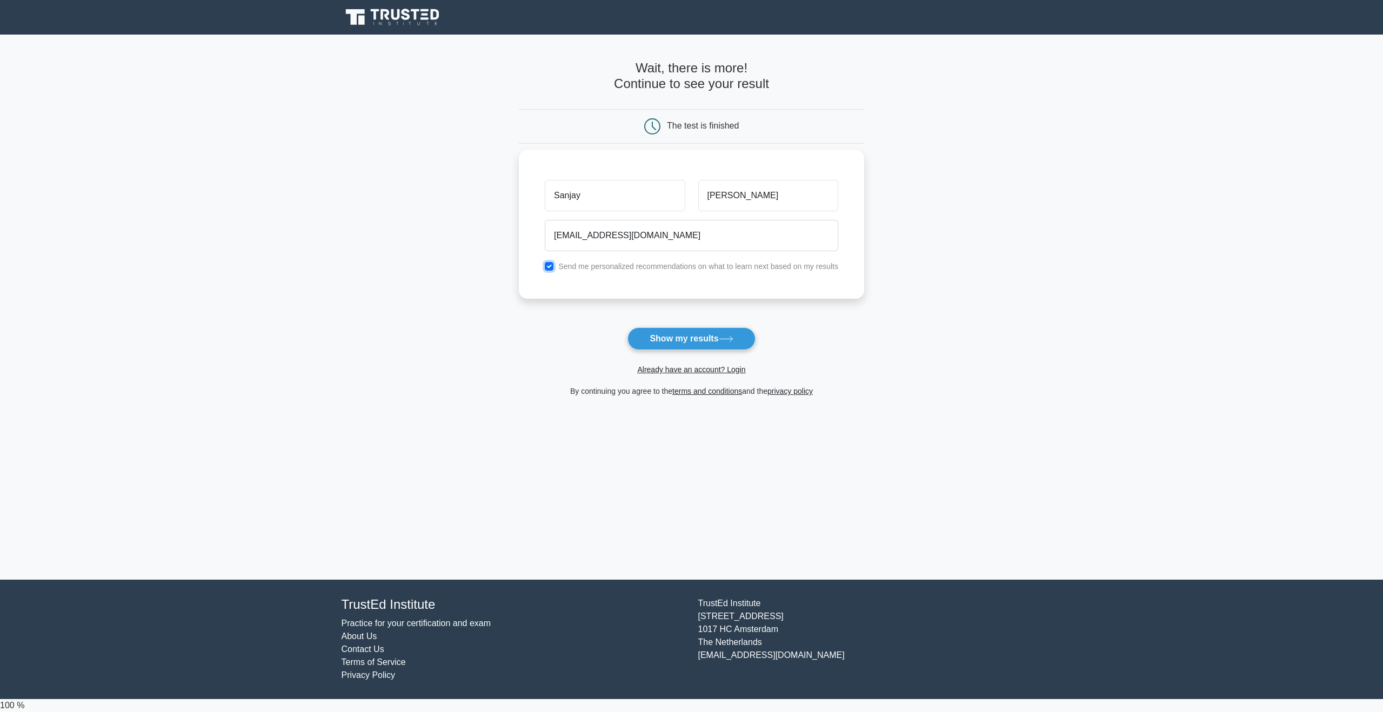
click at [551, 266] on input "checkbox" at bounding box center [549, 266] width 9 height 9
checkbox input "false"
click at [693, 337] on button "Show my results" at bounding box center [691, 338] width 128 height 23
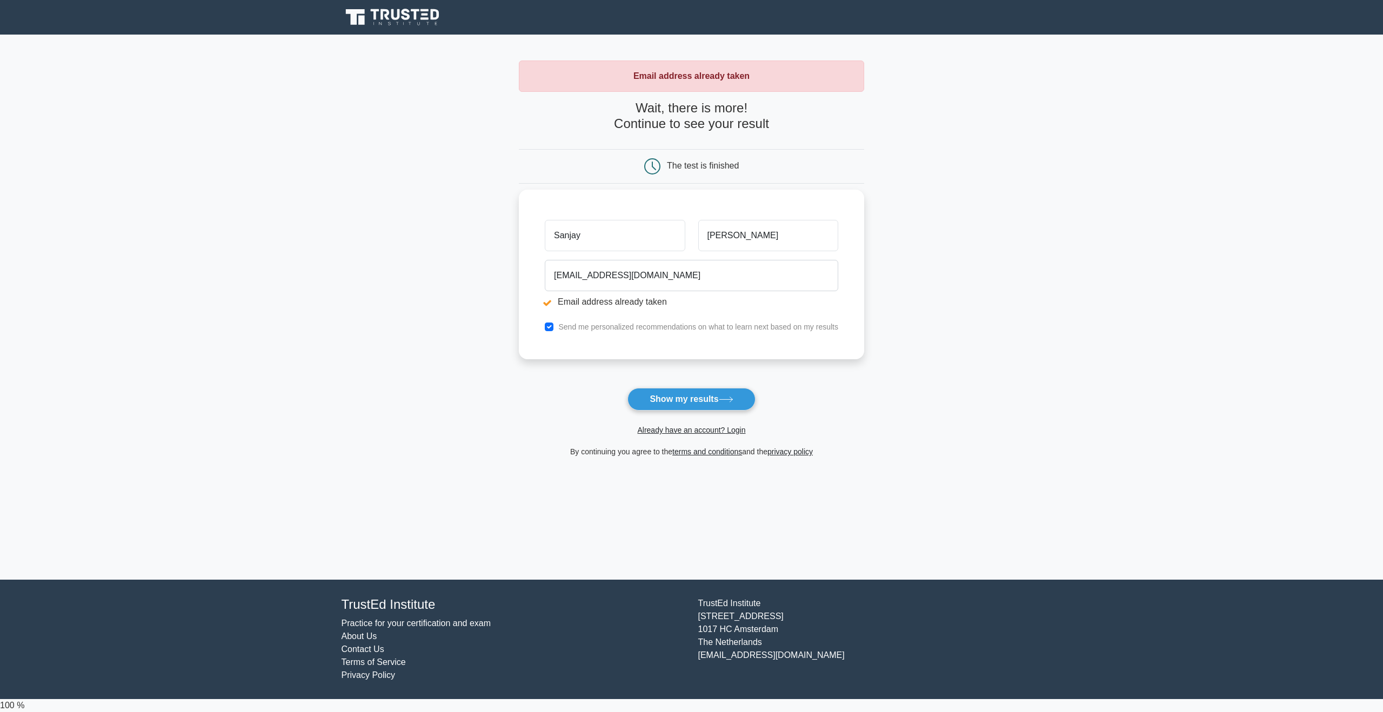
click at [621, 239] on input "Sanjay" at bounding box center [615, 235] width 140 height 31
click at [680, 272] on input "[EMAIL_ADDRESS][DOMAIN_NAME]" at bounding box center [691, 275] width 293 height 31
click at [686, 391] on button "Show my results" at bounding box center [691, 399] width 128 height 23
click at [640, 228] on input "Sanjay" at bounding box center [615, 235] width 140 height 31
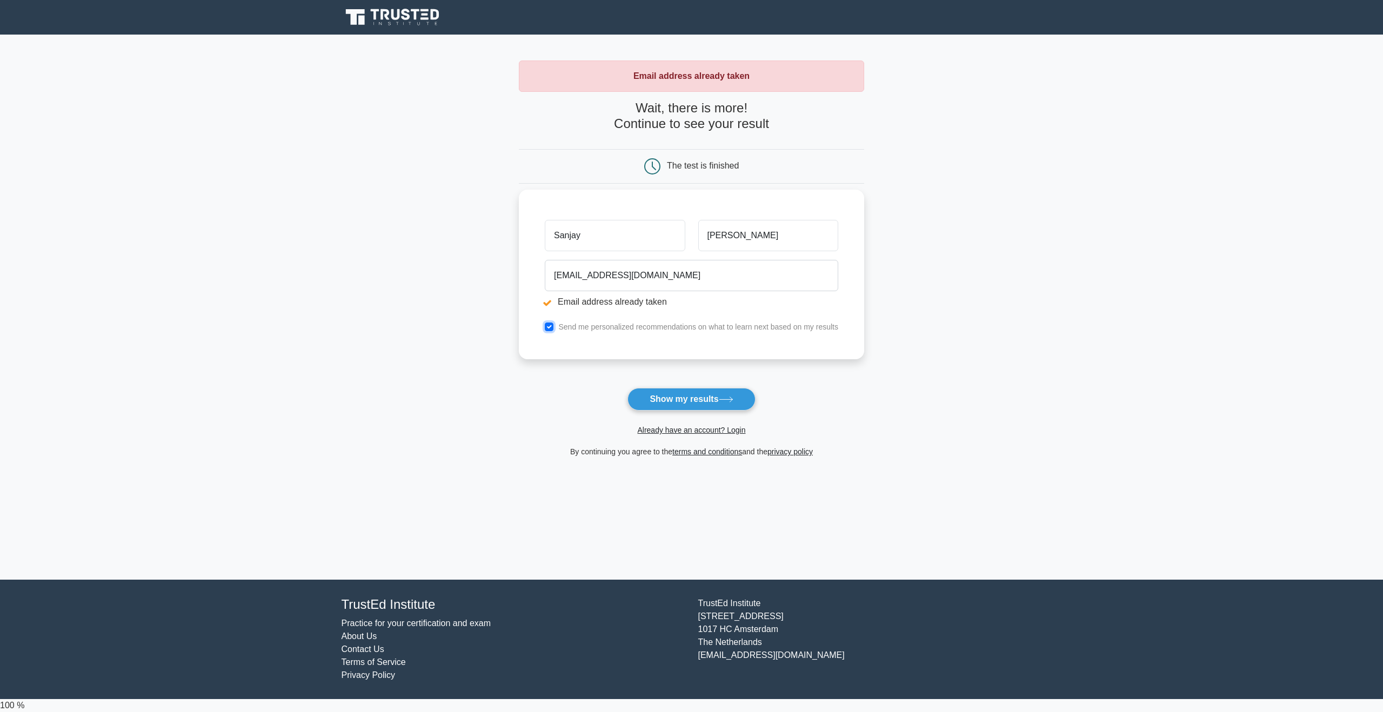
click at [553, 328] on input "checkbox" at bounding box center [549, 327] width 9 height 9
checkbox input "false"
drag, startPoint x: 576, startPoint y: 298, endPoint x: 583, endPoint y: 296, distance: 8.0
click at [576, 299] on li "Email address already taken" at bounding box center [691, 302] width 293 height 13
click at [660, 286] on input "[EMAIL_ADDRESS][DOMAIN_NAME]" at bounding box center [691, 275] width 293 height 31
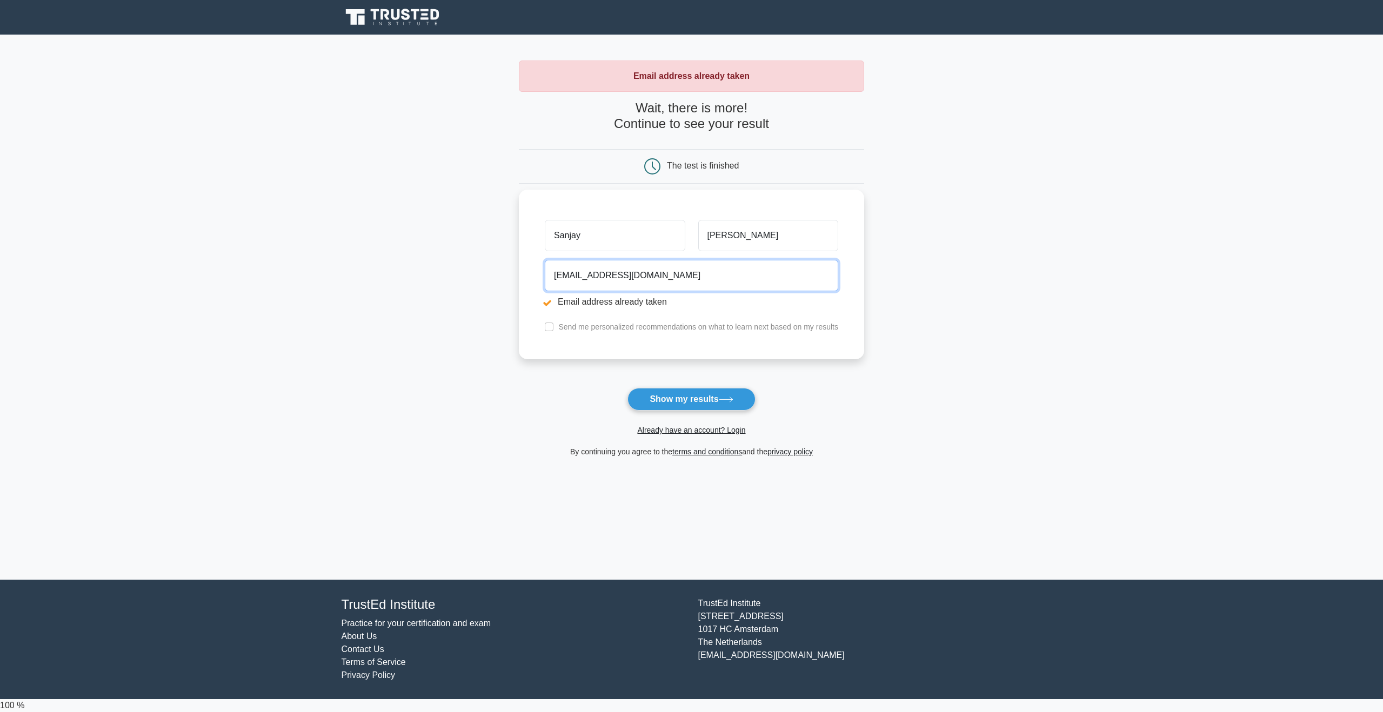
click at [660, 286] on input "[EMAIL_ADDRESS][DOMAIN_NAME]" at bounding box center [691, 275] width 293 height 31
click at [669, 279] on input "[EMAIL_ADDRESS][DOMAIN_NAME]" at bounding box center [691, 275] width 293 height 31
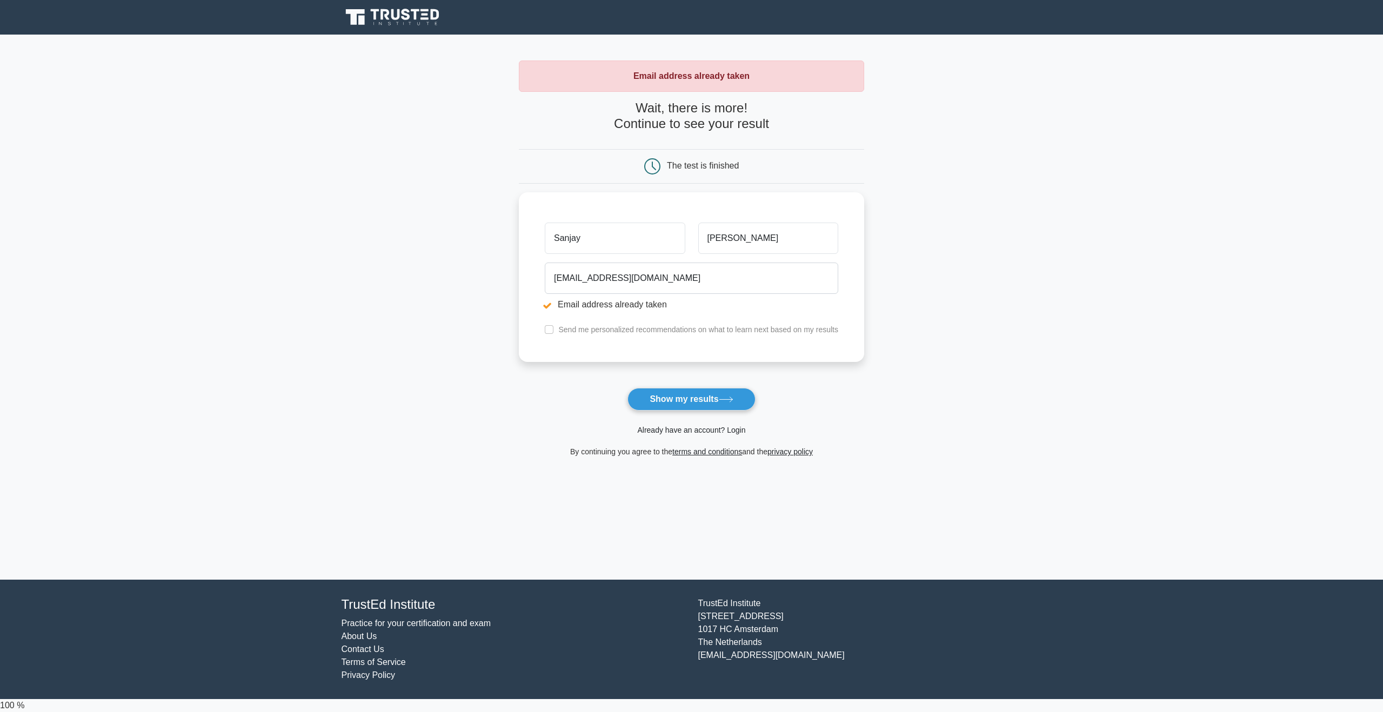
click at [694, 428] on link "Already have an account? Login" at bounding box center [691, 430] width 108 height 9
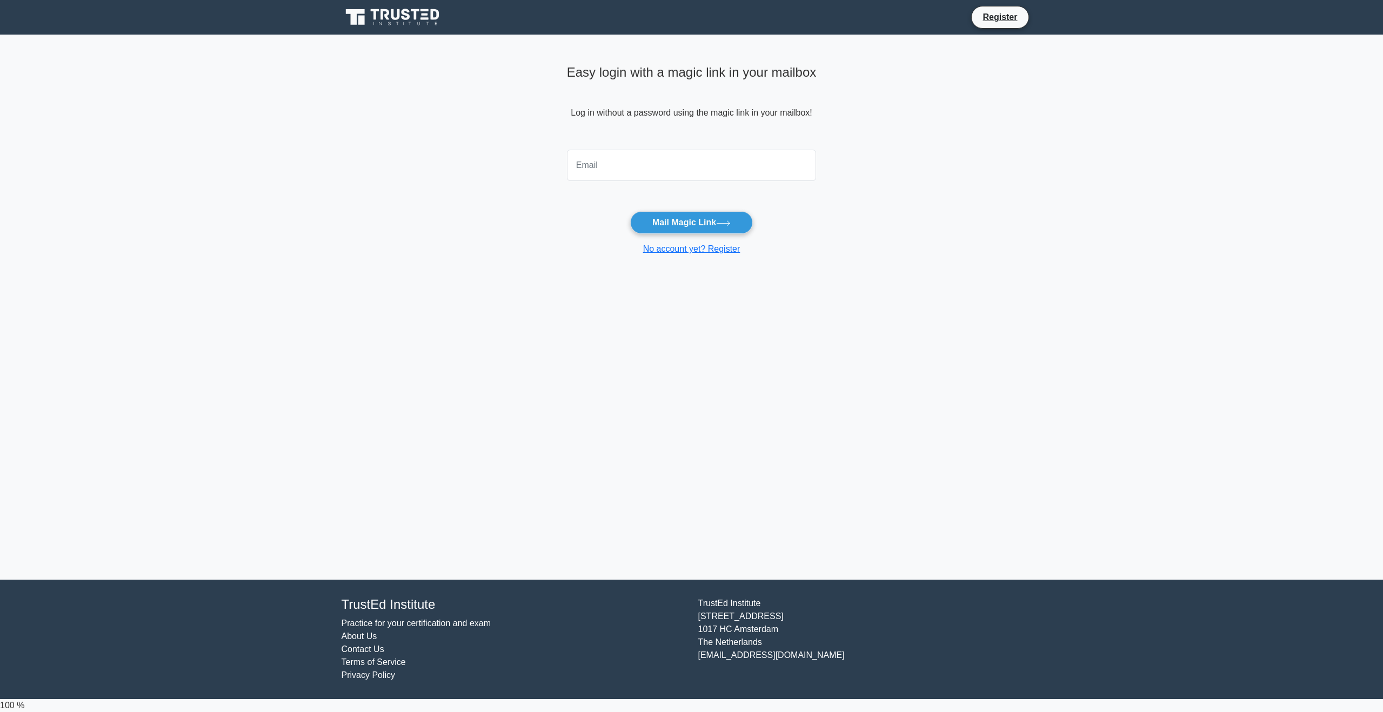
click at [630, 171] on input "email" at bounding box center [692, 165] width 250 height 31
type input "[EMAIL_ADDRESS][DOMAIN_NAME]"
click at [722, 226] on button "Mail Magic Link" at bounding box center [691, 222] width 123 height 23
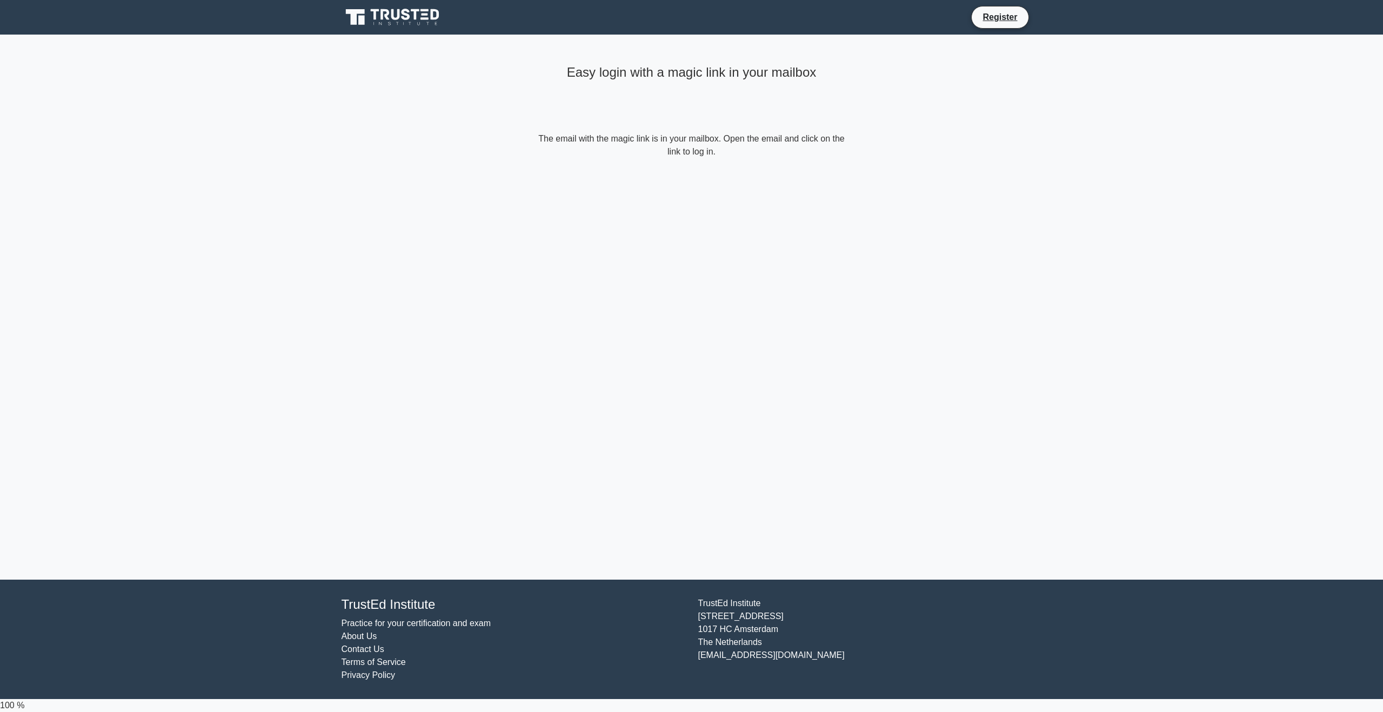
drag, startPoint x: 725, startPoint y: 222, endPoint x: 946, endPoint y: 2, distance: 311.7
click at [717, 179] on div "Easy login with a magic link in your mailbox The email with the magic link is i…" at bounding box center [691, 110] width 324 height 150
